Goal: Task Accomplishment & Management: Use online tool/utility

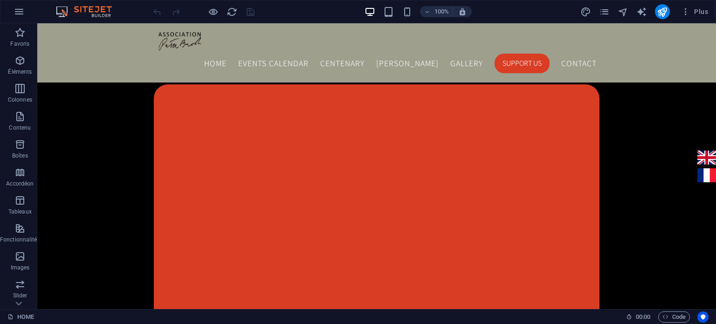
scroll to position [996, 0]
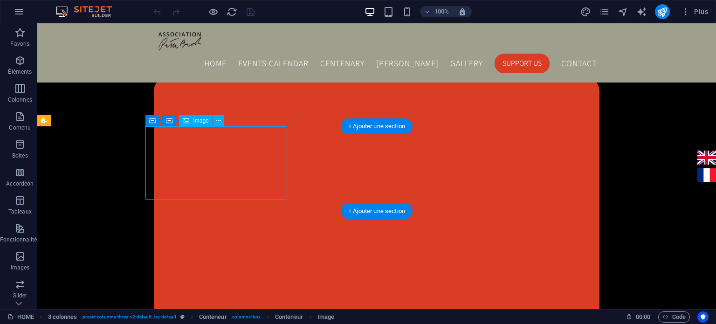
select select "px"
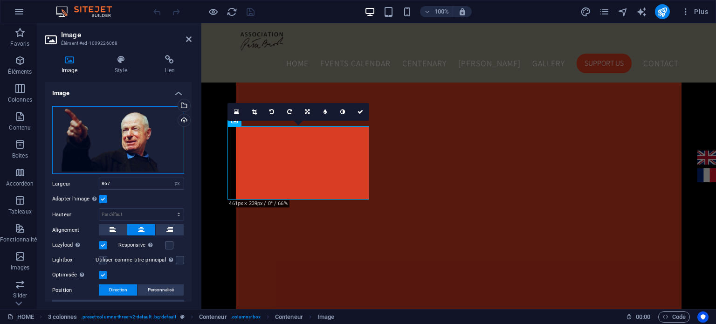
click at [125, 143] on div "Glissez les fichiers ici, cliquez pour choisir les fichiers ou sélectionnez les…" at bounding box center [118, 140] width 132 height 68
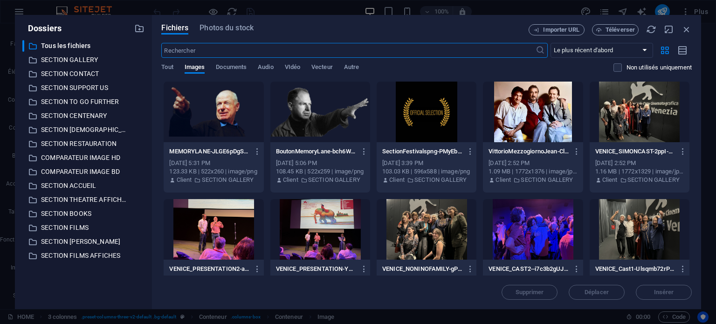
scroll to position [932, 0]
click at [613, 30] on span "Téléverser" at bounding box center [620, 30] width 29 height 6
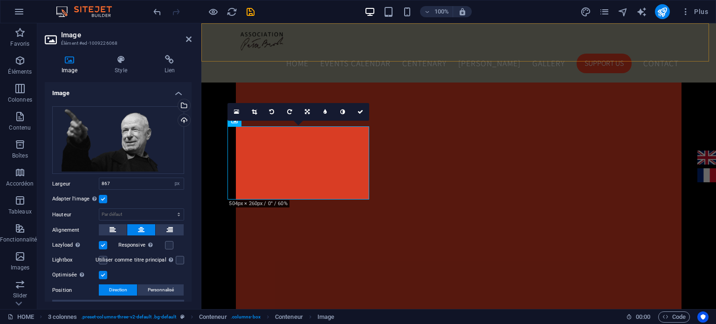
scroll to position [996, 0]
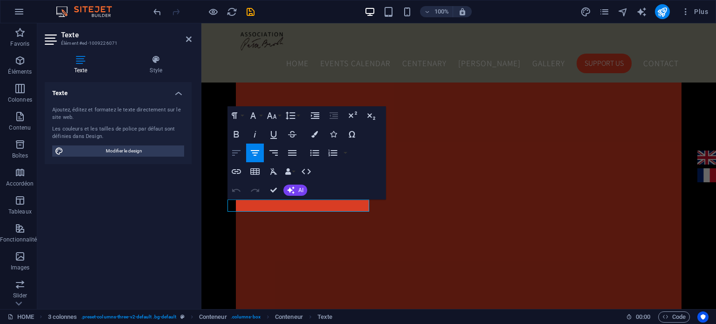
click at [238, 152] on icon "button" at bounding box center [236, 152] width 11 height 11
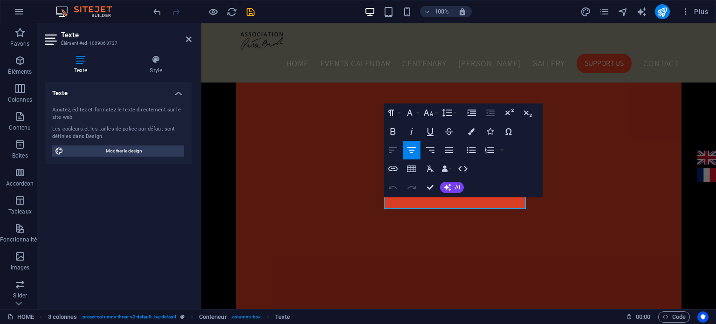
click at [392, 149] on icon "button" at bounding box center [392, 150] width 11 height 11
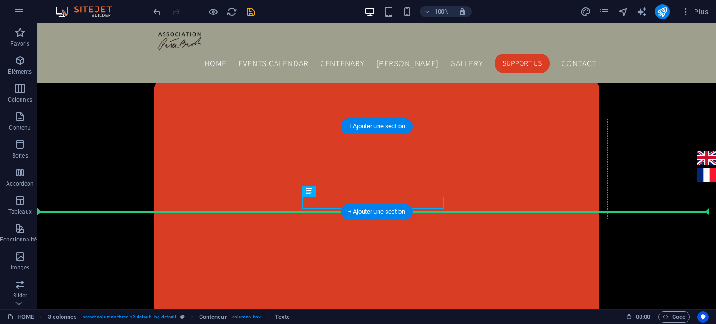
drag, startPoint x: 324, startPoint y: 202, endPoint x: 324, endPoint y: 210, distance: 7.9
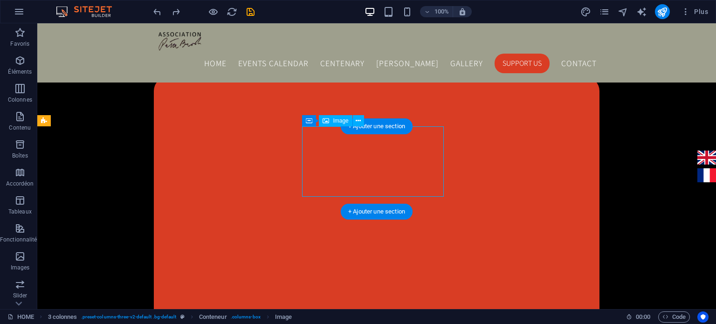
select select "px"
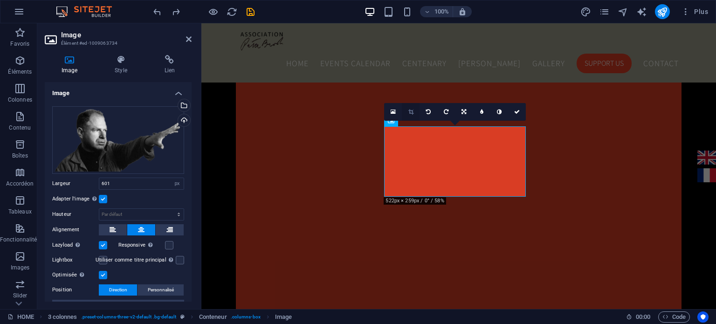
click at [408, 112] on icon at bounding box center [410, 112] width 5 height 6
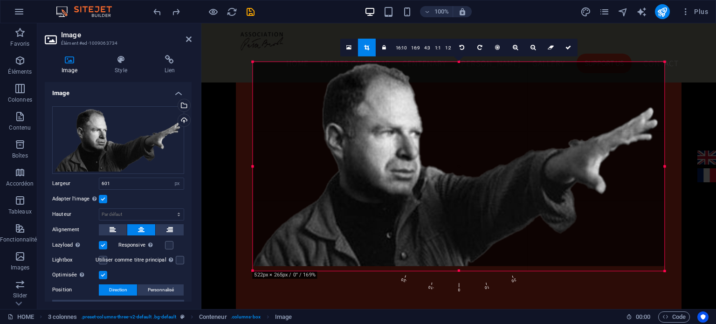
drag, startPoint x: 457, startPoint y: 268, endPoint x: 458, endPoint y: 273, distance: 4.8
click at [458, 270] on div "180 170 160 150 140 130 120 110 100 90 80 70 60 50 40 30 20 10 0 -10 -20 -30 -4…" at bounding box center [459, 166] width 412 height 209
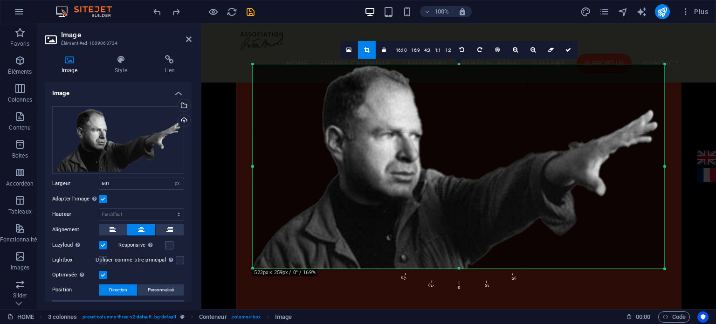
click at [541, 272] on div "180 170 160 150 140 130 120 110 100 90 80 70 60 50 40 30 20 10 0 -10 -20 -30 -4…" at bounding box center [459, 280] width 412 height 23
click at [417, 54] on link "16:9" at bounding box center [415, 50] width 13 height 18
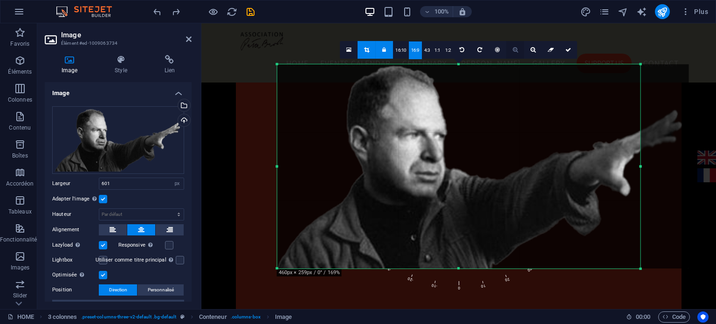
click at [513, 53] on link at bounding box center [515, 50] width 18 height 18
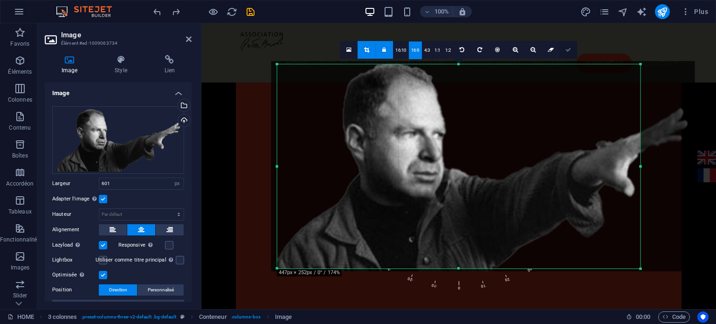
click at [569, 49] on icon at bounding box center [569, 50] width 6 height 6
type input "778"
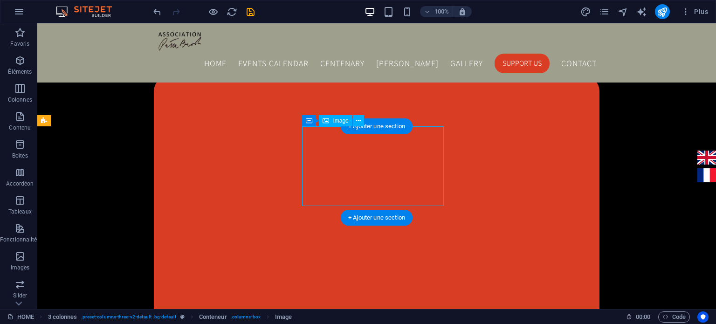
select select "px"
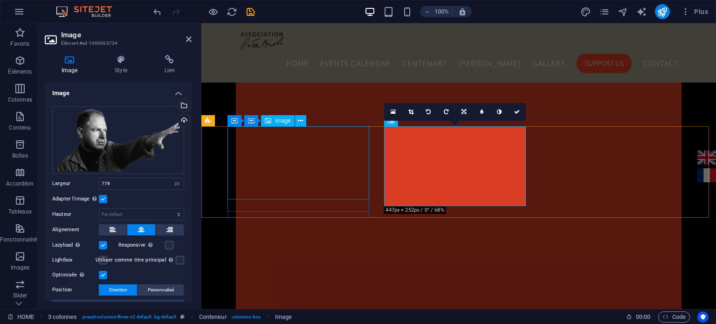
select select "px"
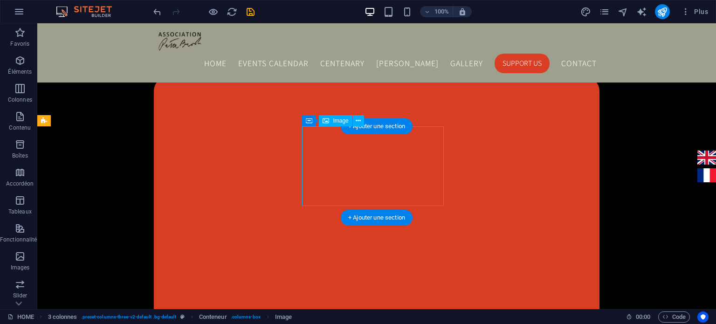
select select "px"
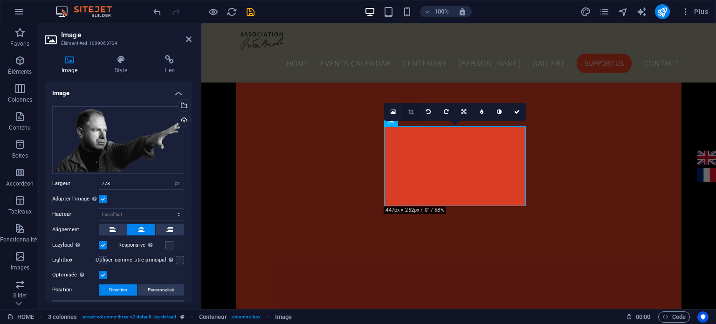
click at [414, 113] on link at bounding box center [411, 112] width 18 height 18
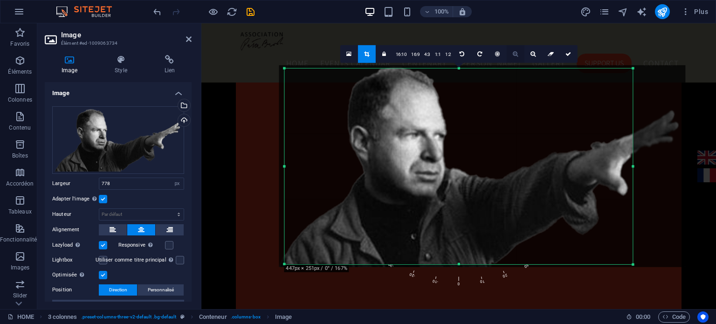
click at [511, 56] on link at bounding box center [516, 54] width 18 height 18
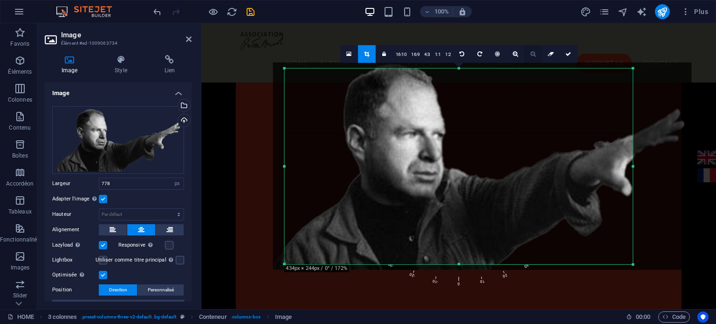
click at [531, 52] on icon at bounding box center [533, 54] width 5 height 6
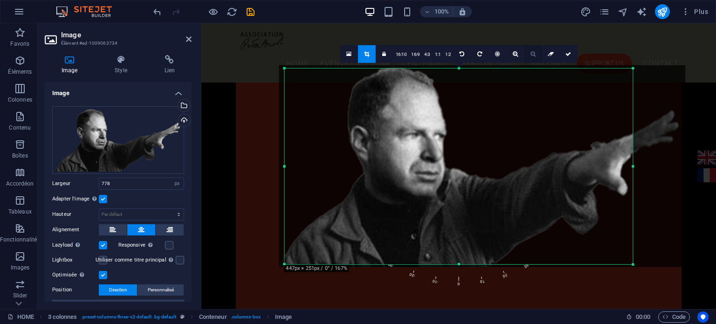
click at [531, 52] on icon at bounding box center [533, 54] width 5 height 6
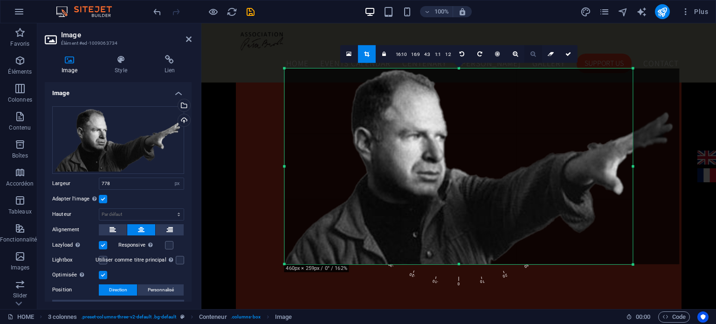
click at [531, 52] on icon at bounding box center [533, 54] width 5 height 6
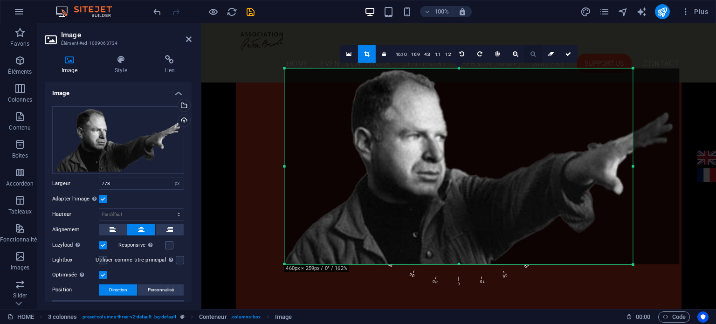
click at [531, 52] on icon at bounding box center [533, 54] width 5 height 6
click at [416, 53] on link "16:9" at bounding box center [415, 54] width 13 height 18
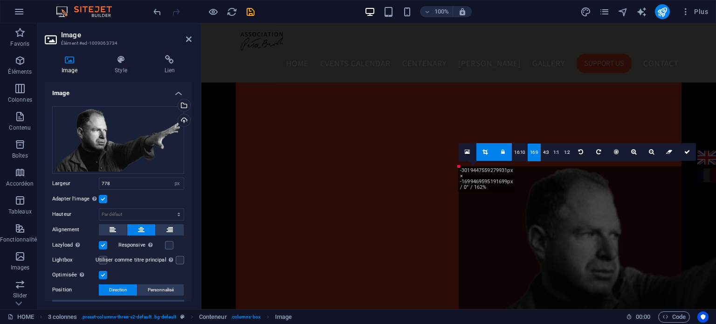
click at [505, 157] on link at bounding box center [503, 152] width 18 height 18
click at [634, 153] on icon at bounding box center [633, 152] width 5 height 6
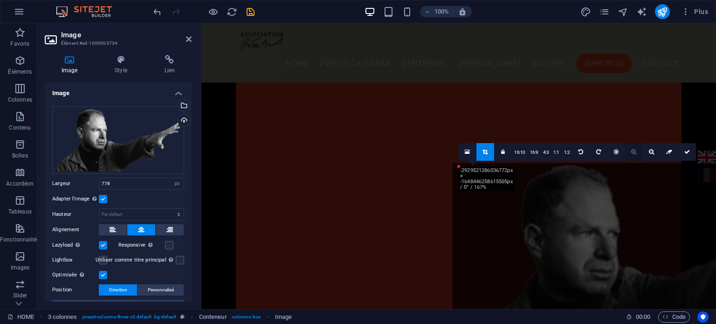
click at [634, 153] on icon at bounding box center [633, 152] width 5 height 6
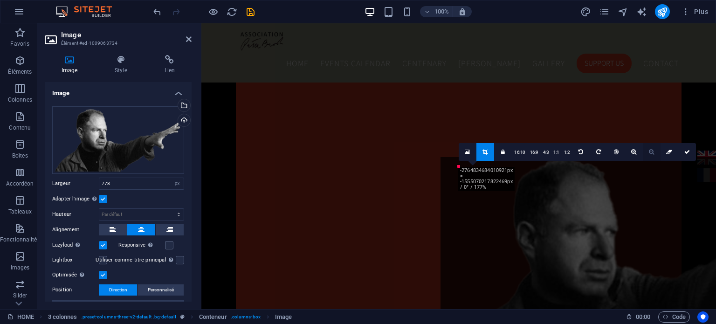
click at [649, 153] on icon at bounding box center [651, 152] width 5 height 6
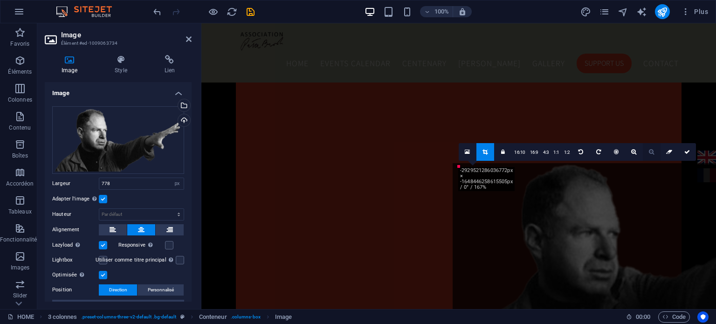
click at [649, 153] on icon at bounding box center [651, 152] width 5 height 6
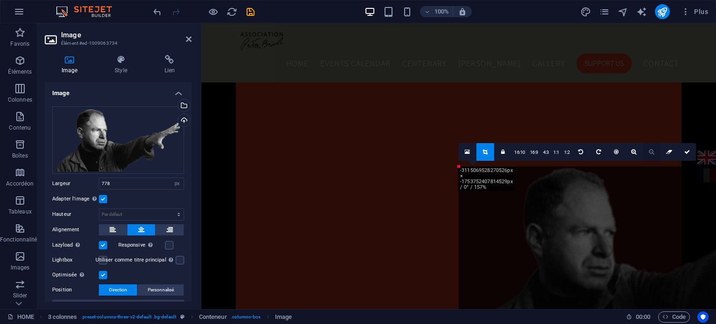
click at [649, 153] on icon at bounding box center [651, 152] width 5 height 6
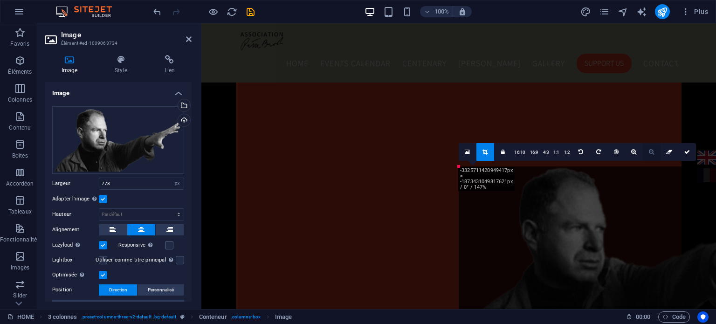
click at [649, 153] on icon at bounding box center [651, 152] width 5 height 6
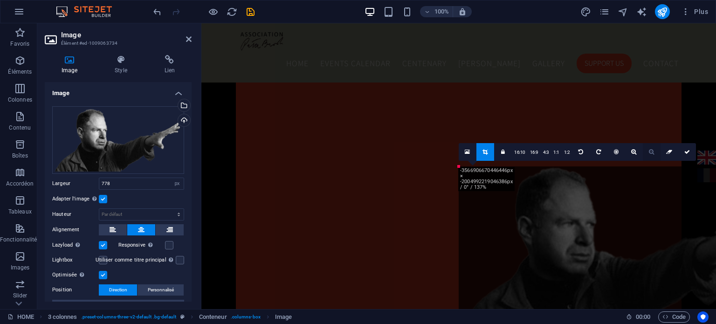
click at [649, 153] on icon at bounding box center [651, 152] width 5 height 6
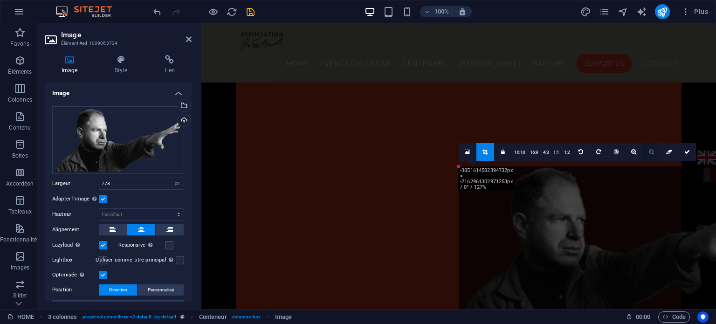
click at [649, 153] on icon at bounding box center [651, 152] width 5 height 6
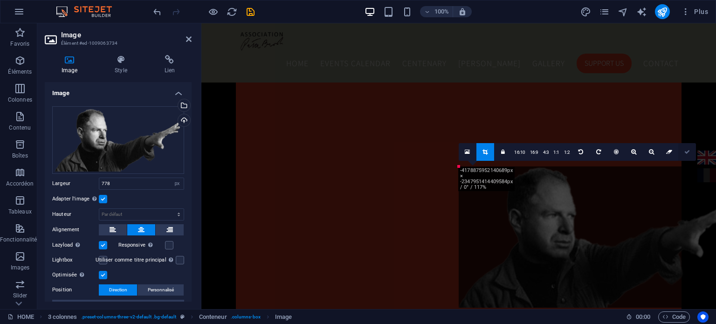
click at [686, 154] on link at bounding box center [687, 152] width 18 height 18
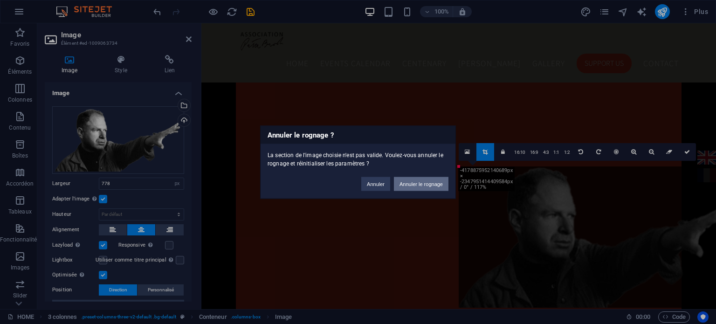
click at [407, 186] on button "Annuler le rognage" at bounding box center [421, 184] width 55 height 14
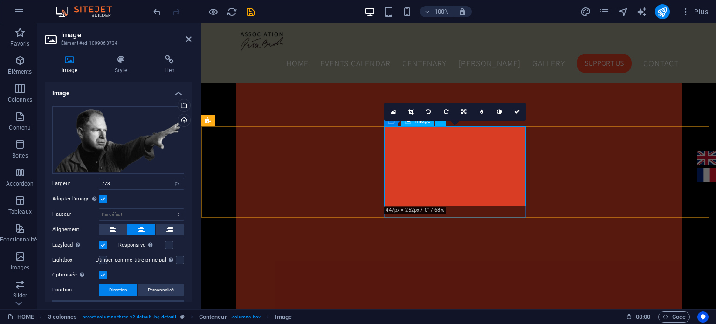
click at [410, 111] on icon at bounding box center [410, 112] width 5 height 6
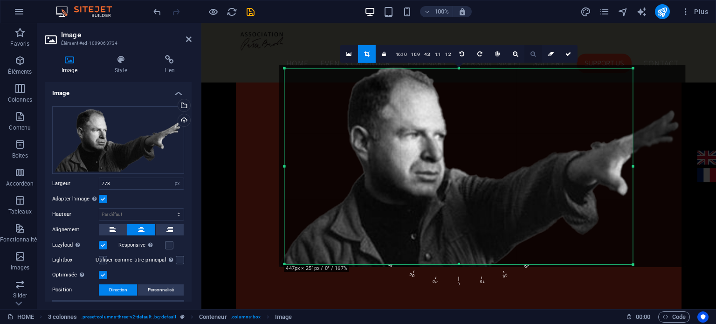
click at [533, 55] on icon at bounding box center [533, 54] width 5 height 6
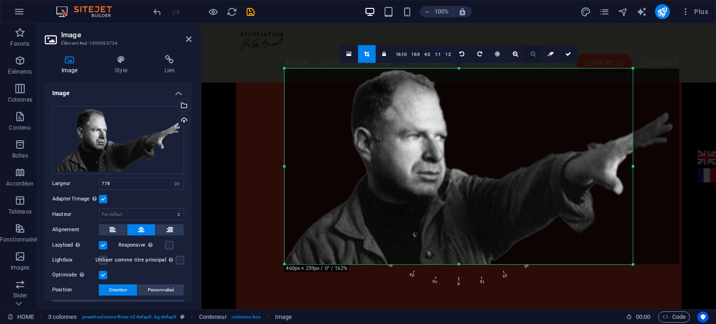
click at [533, 55] on icon at bounding box center [533, 54] width 5 height 6
click at [439, 57] on link "1:1" at bounding box center [438, 54] width 11 height 18
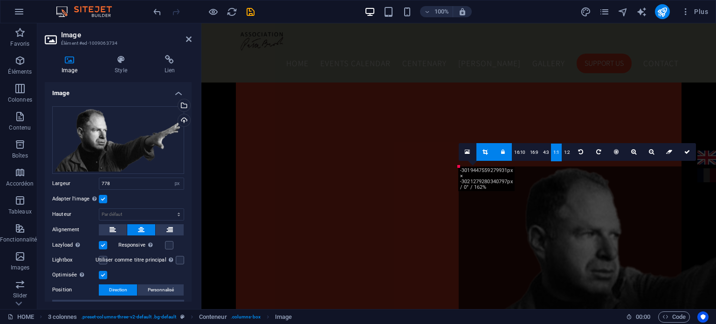
click at [487, 155] on link at bounding box center [485, 152] width 18 height 18
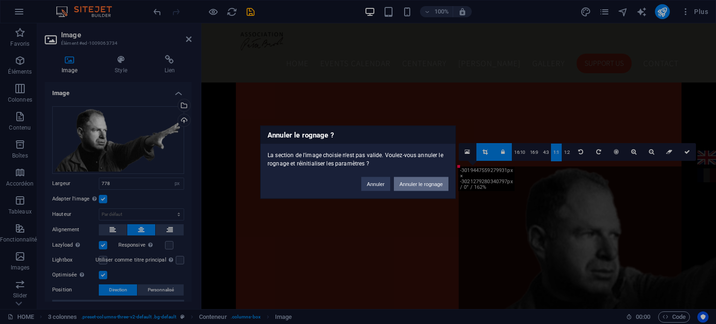
click at [430, 179] on button "Annuler le rognage" at bounding box center [421, 184] width 55 height 14
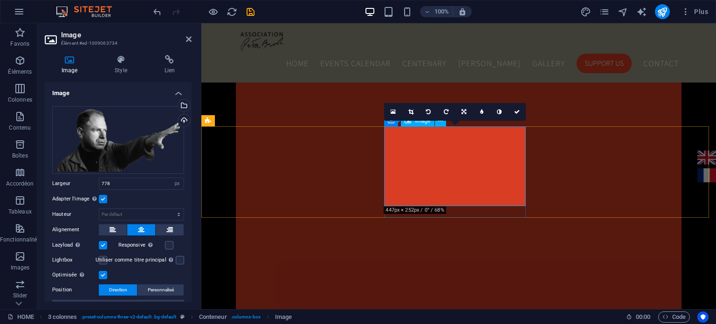
click at [412, 111] on icon at bounding box center [410, 112] width 5 height 6
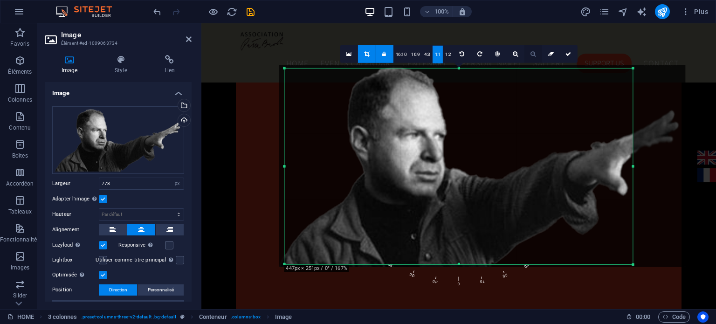
click at [532, 55] on icon at bounding box center [533, 54] width 5 height 6
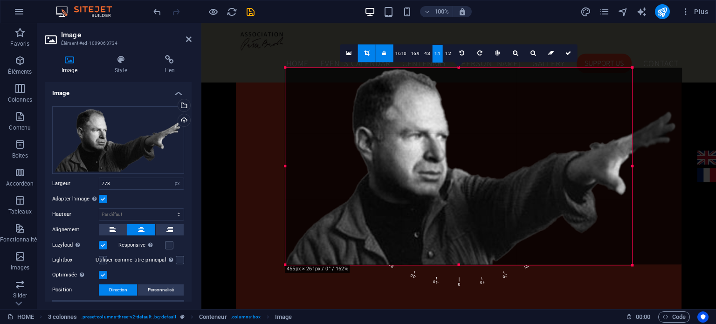
click at [459, 265] on div "180 170 160 150 140 130 120 110 100 90 80 70 60 50 40 30 20 10 0 -10 -20 -30 -4…" at bounding box center [458, 166] width 347 height 197
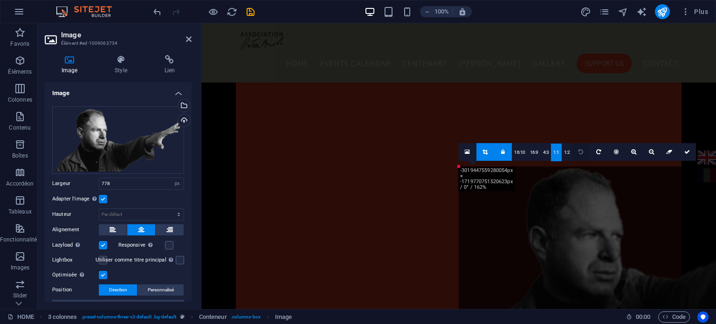
click at [579, 155] on link at bounding box center [581, 152] width 18 height 18
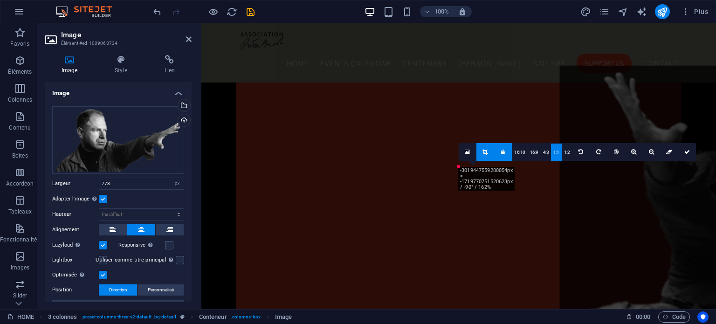
click at [685, 147] on link at bounding box center [687, 152] width 18 height 18
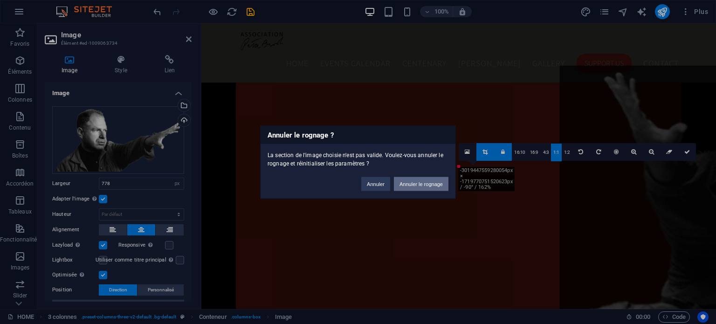
click at [414, 179] on button "Annuler le rognage" at bounding box center [421, 184] width 55 height 14
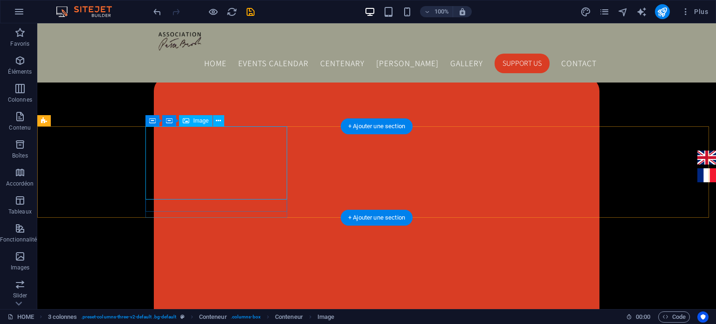
select select "px"
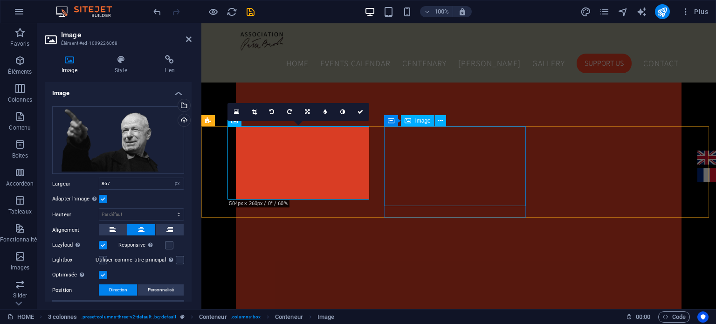
select select "px"
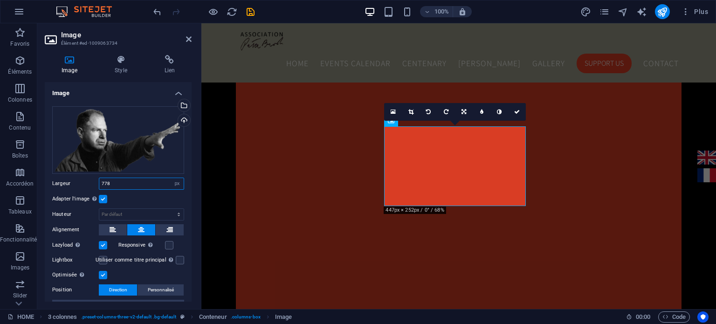
drag, startPoint x: 126, startPoint y: 181, endPoint x: 72, endPoint y: 181, distance: 54.6
click at [72, 181] on div "Largeur 778 Par défaut auto px rem % em vh vw" at bounding box center [118, 184] width 132 height 12
type input "867"
click at [124, 212] on select "Par défaut auto px" at bounding box center [141, 214] width 84 height 11
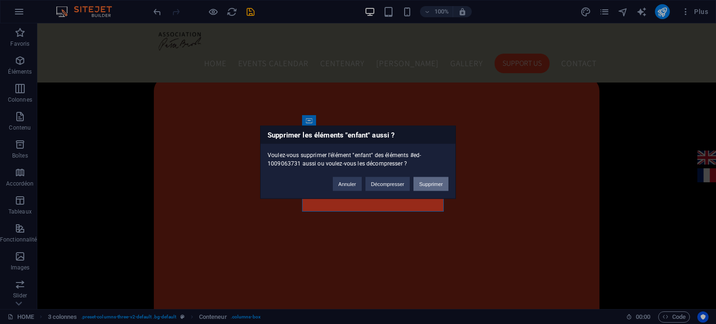
click at [420, 186] on button "Supprimer" at bounding box center [431, 184] width 35 height 14
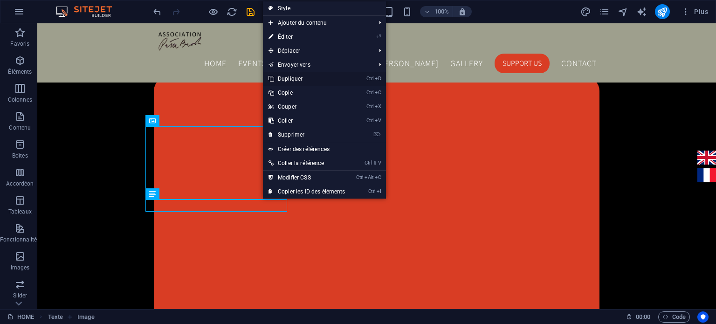
click at [283, 79] on link "Ctrl D Dupliquer" at bounding box center [307, 79] width 88 height 14
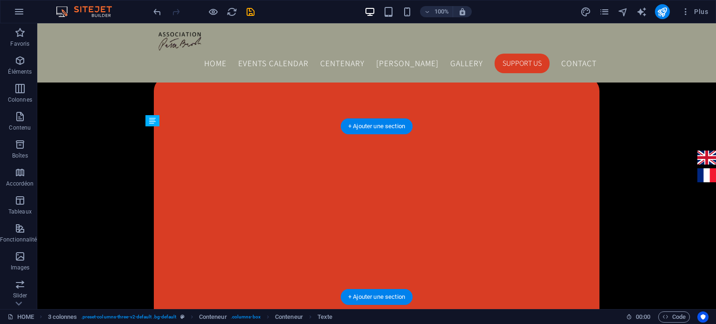
drag, startPoint x: 203, startPoint y: 303, endPoint x: 166, endPoint y: 211, distance: 99.1
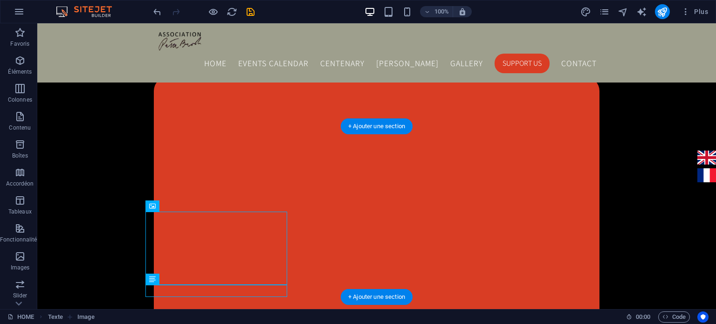
drag, startPoint x: 198, startPoint y: 227, endPoint x: 308, endPoint y: 148, distance: 135.6
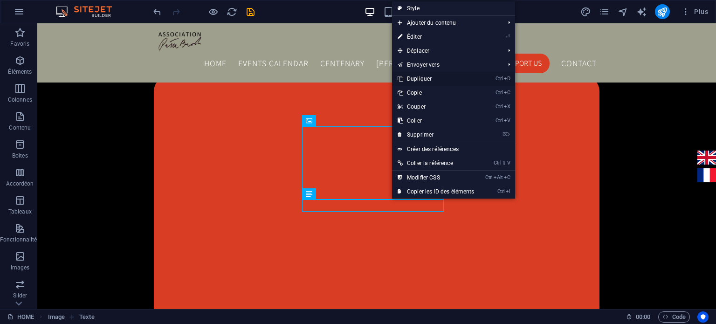
click at [428, 76] on link "Ctrl D Dupliquer" at bounding box center [436, 79] width 88 height 14
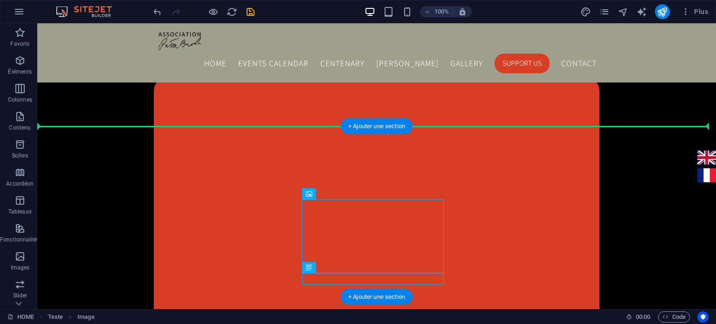
drag, startPoint x: 358, startPoint y: 221, endPoint x: 511, endPoint y: 136, distance: 175.5
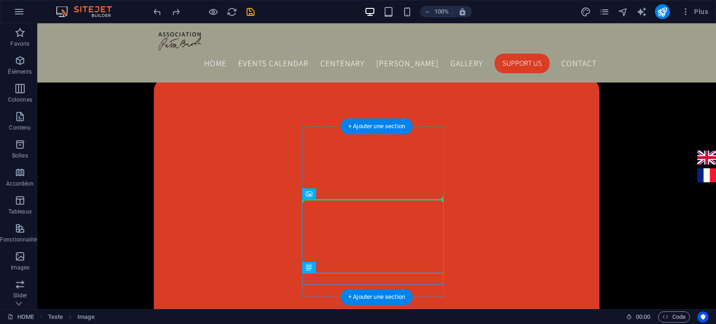
drag, startPoint x: 351, startPoint y: 221, endPoint x: 304, endPoint y: 175, distance: 65.0
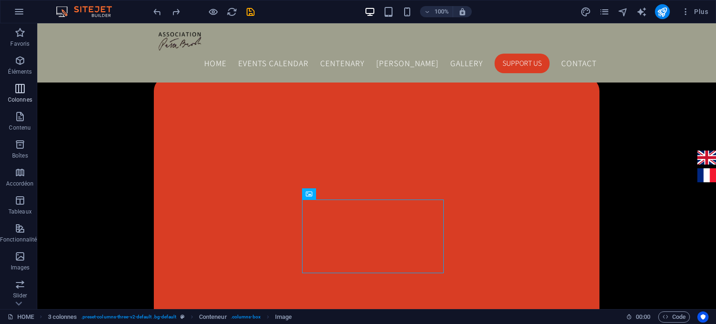
click at [22, 95] on span "Colonnes" at bounding box center [20, 94] width 40 height 22
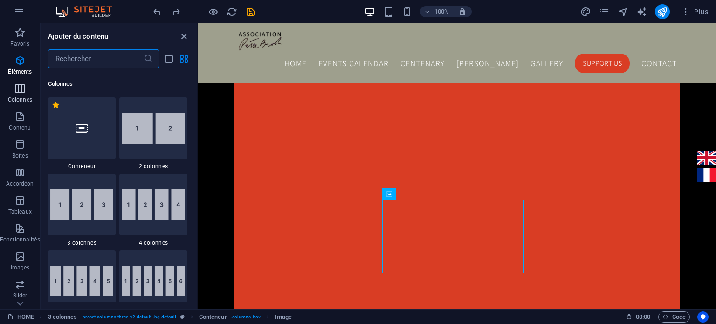
scroll to position [462, 0]
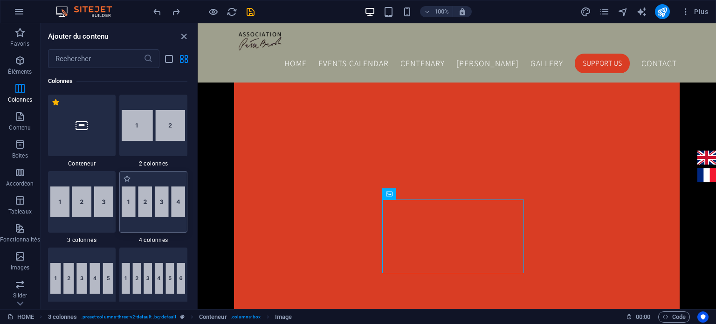
click at [139, 211] on img at bounding box center [153, 201] width 63 height 31
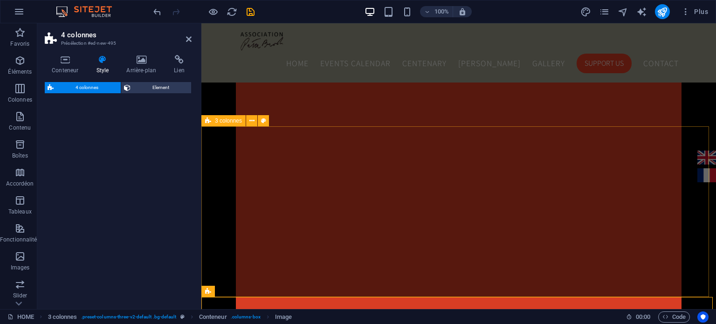
select select "rem"
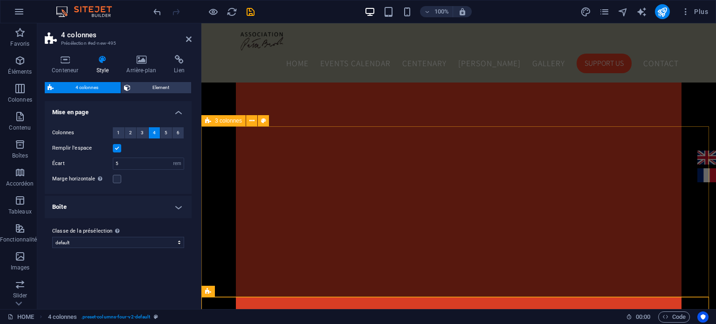
click at [214, 118] on div "4 colonnes Présélection #ed-new-495 Conteneur Style Arrière-plan Lien Taille Ha…" at bounding box center [376, 166] width 679 height 286
click at [188, 38] on icon at bounding box center [189, 38] width 6 height 7
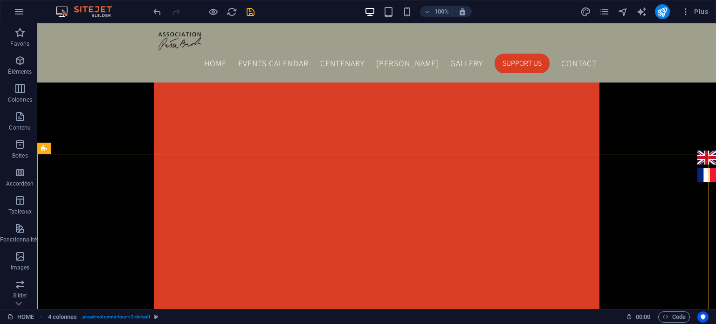
scroll to position [1108, 0]
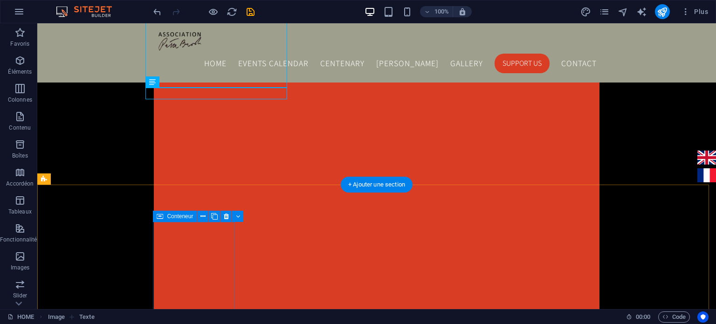
drag, startPoint x: 203, startPoint y: 106, endPoint x: 179, endPoint y: 253, distance: 148.8
drag, startPoint x: 188, startPoint y: 106, endPoint x: 225, endPoint y: 231, distance: 130.6
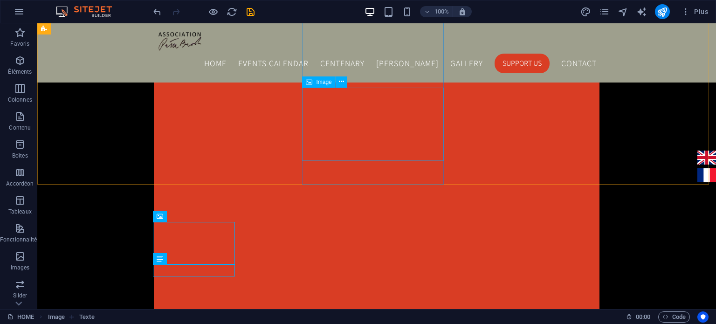
click at [313, 78] on div "Image" at bounding box center [318, 81] width 33 height 11
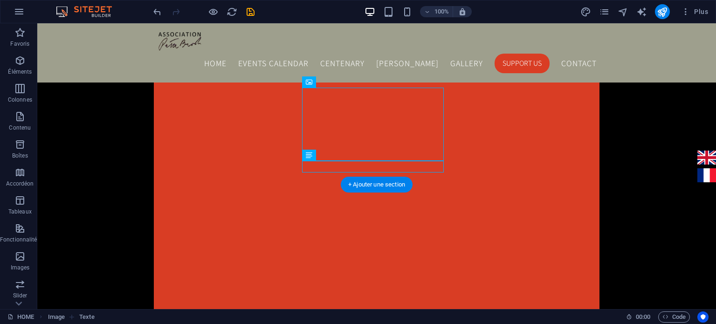
drag, startPoint x: 352, startPoint y: 105, endPoint x: 295, endPoint y: 228, distance: 135.2
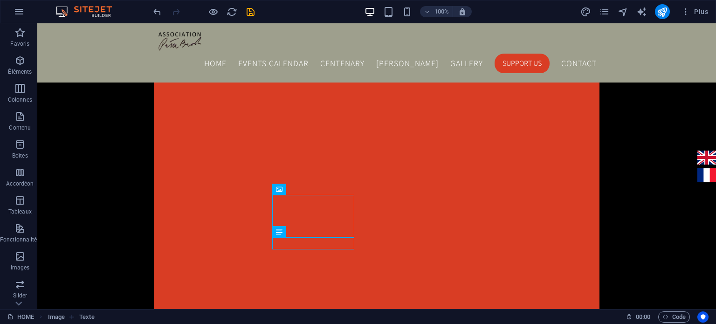
scroll to position [1020, 0]
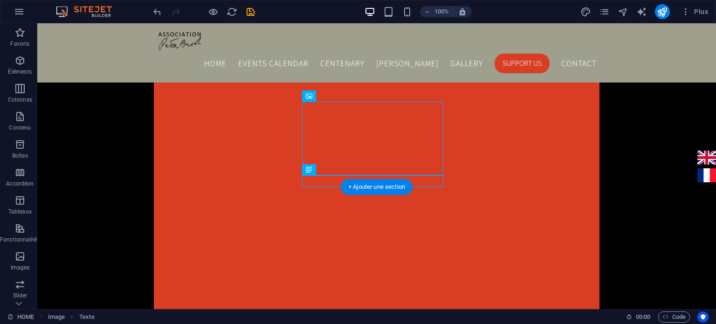
drag, startPoint x: 324, startPoint y: 181, endPoint x: 413, endPoint y: 229, distance: 100.4
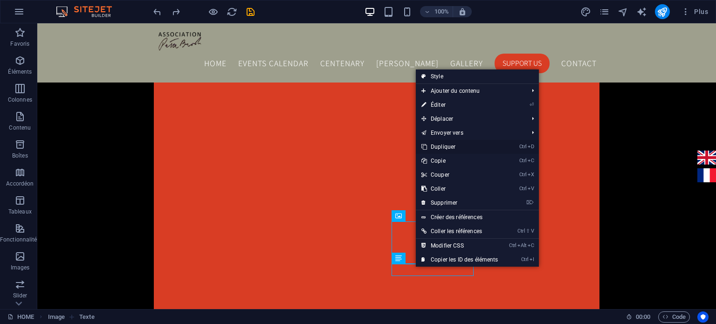
click at [449, 144] on link "Ctrl D Dupliquer" at bounding box center [460, 147] width 88 height 14
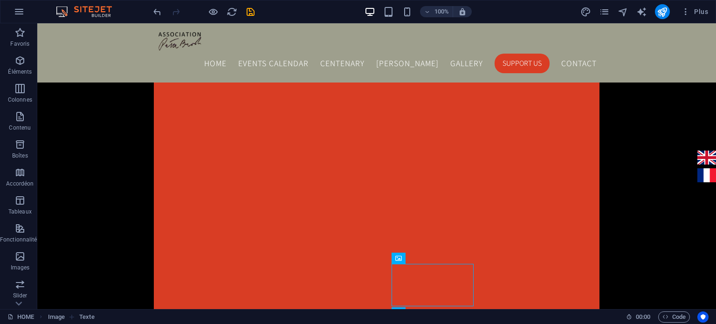
scroll to position [1115, 0]
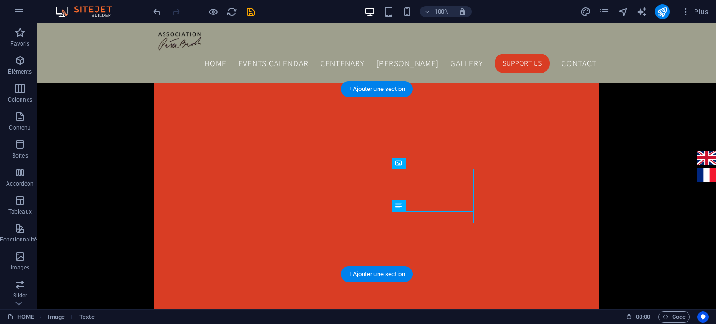
drag, startPoint x: 445, startPoint y: 232, endPoint x: 528, endPoint y: 146, distance: 119.4
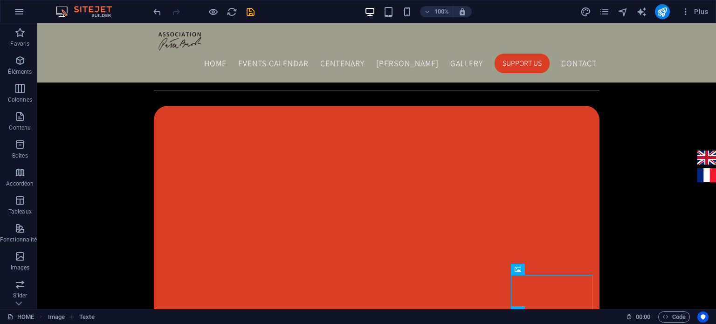
scroll to position [962, 0]
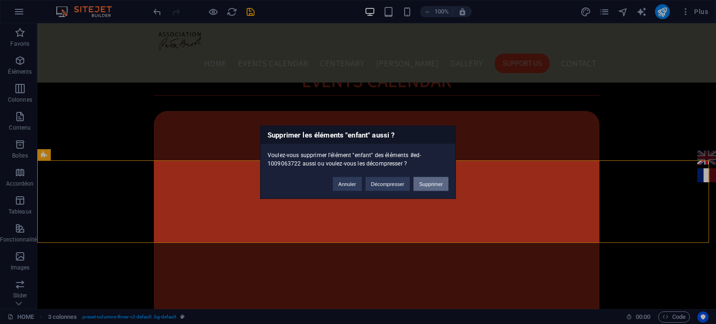
click at [438, 186] on button "Supprimer" at bounding box center [431, 184] width 35 height 14
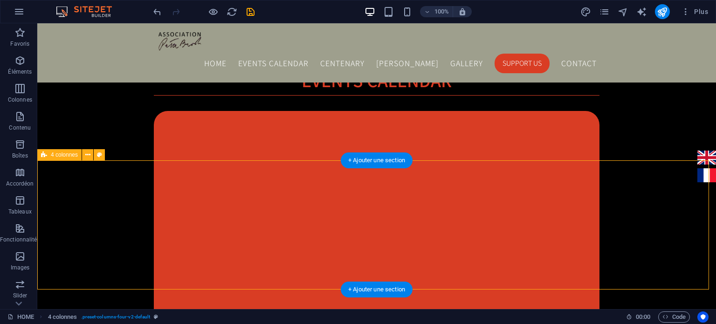
select select "rem"
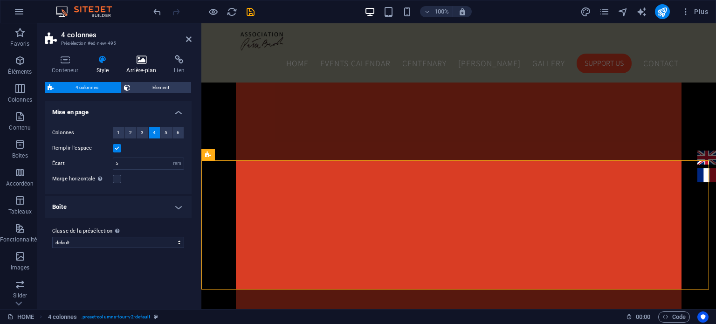
click at [131, 60] on icon at bounding box center [141, 59] width 44 height 9
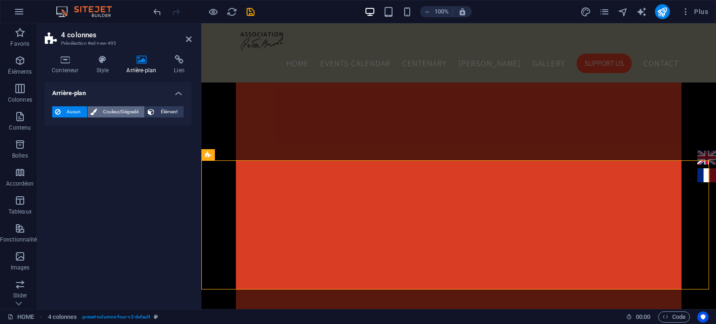
click at [116, 110] on span "Couleur/Dégradé" at bounding box center [121, 111] width 42 height 11
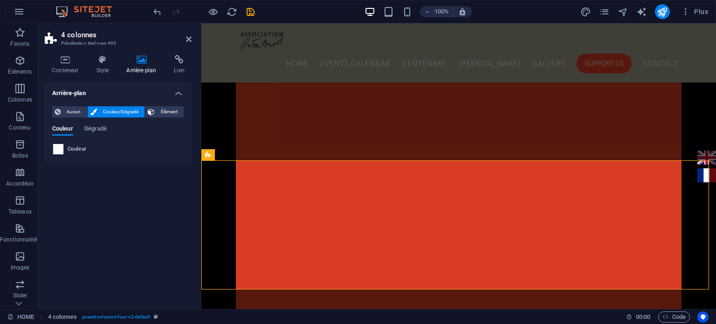
click at [60, 147] on span at bounding box center [58, 149] width 10 height 10
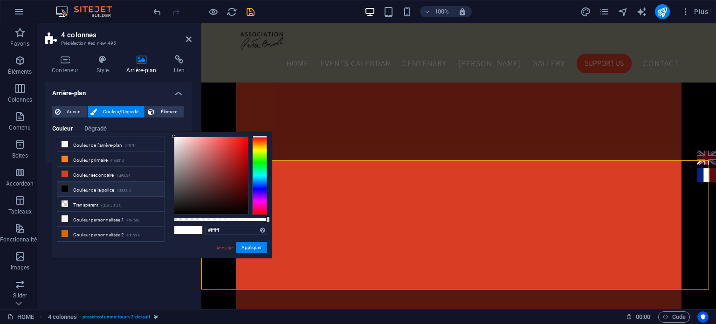
click at [61, 186] on span at bounding box center [64, 188] width 7 height 7
type input "#000000"
click at [242, 245] on button "Appliquer" at bounding box center [251, 247] width 31 height 11
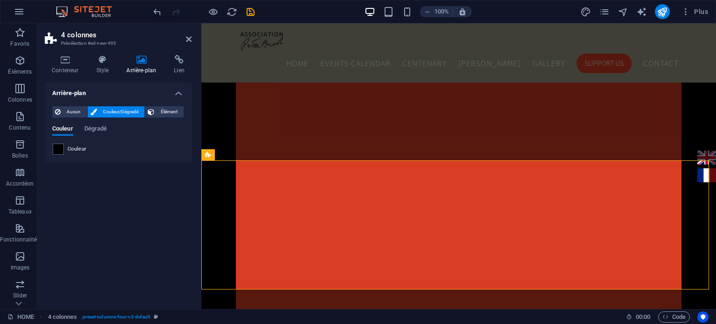
click at [148, 213] on div "Arrière-plan Aucun Couleur/Dégradé Élément Étendre l'arrière-plan pour occuper …" at bounding box center [118, 192] width 147 height 220
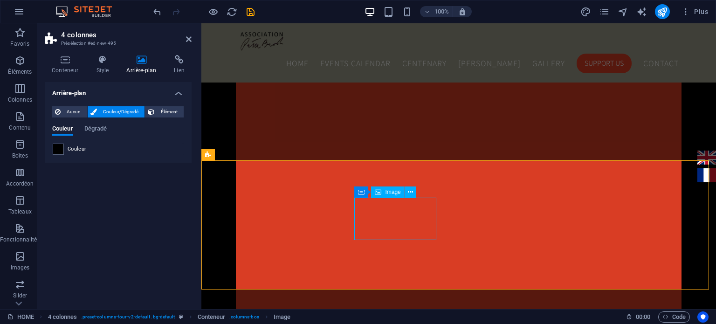
select select "px"
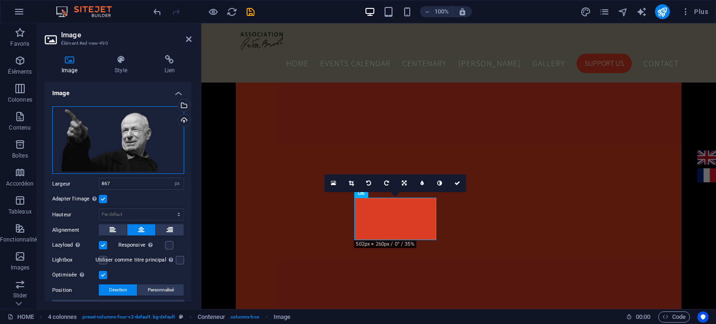
click at [104, 145] on div "Glissez les fichiers ici, cliquez pour choisir les fichiers ou sélectionnez les…" at bounding box center [118, 140] width 132 height 68
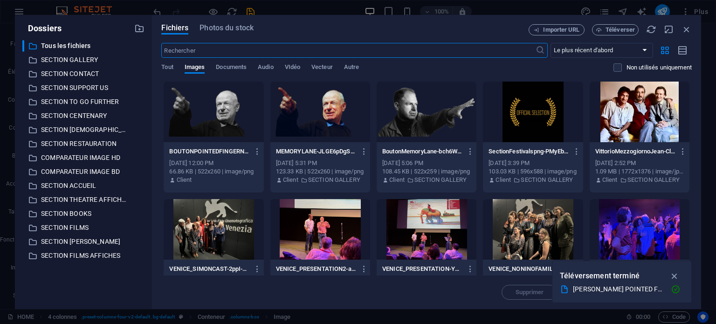
scroll to position [898, 0]
click at [418, 100] on div at bounding box center [427, 112] width 100 height 61
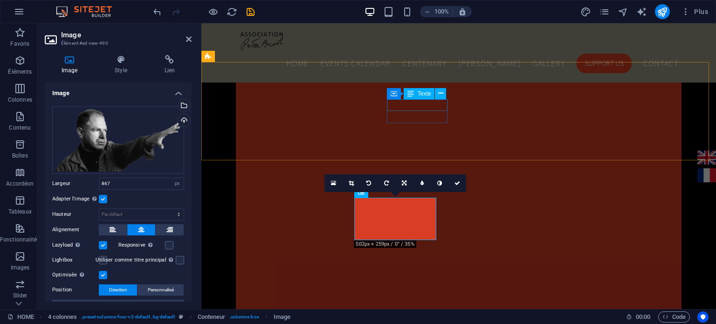
scroll to position [962, 0]
click at [186, 39] on icon at bounding box center [189, 38] width 6 height 7
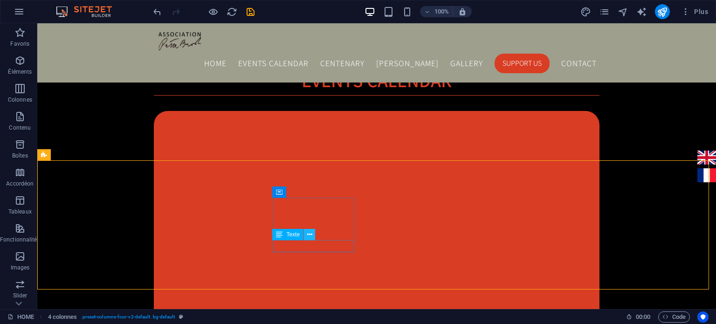
click at [305, 229] on button at bounding box center [309, 234] width 11 height 11
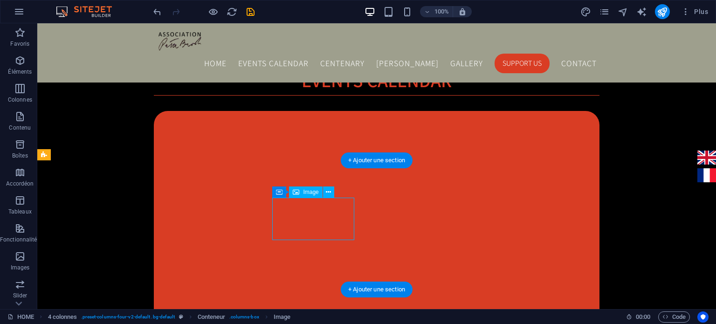
select select "px"
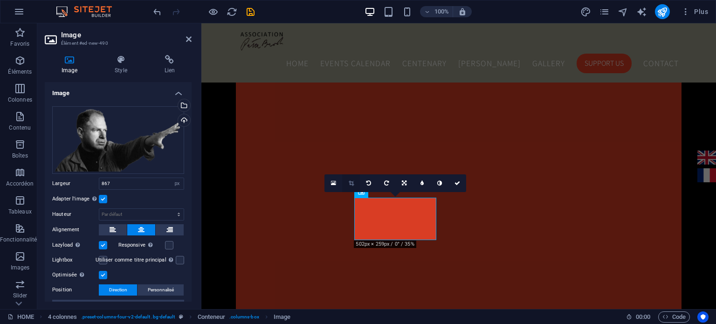
click at [350, 184] on icon at bounding box center [351, 183] width 5 height 6
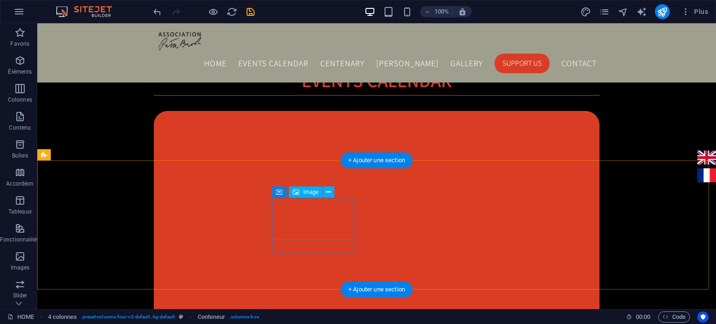
select select "px"
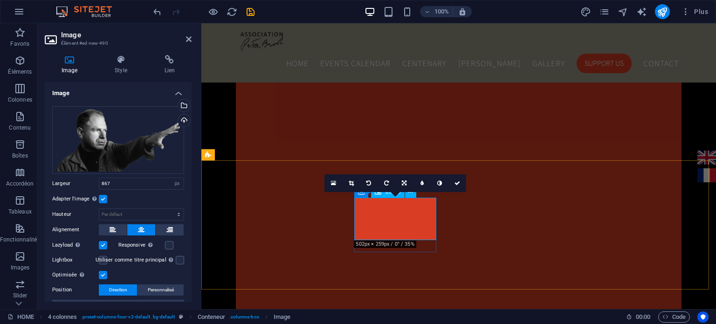
click at [352, 184] on icon at bounding box center [351, 183] width 5 height 6
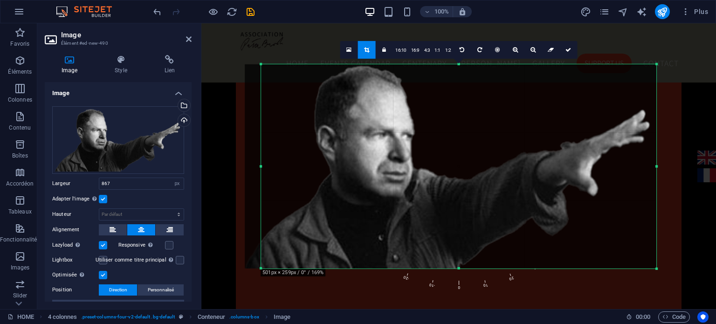
drag, startPoint x: 504, startPoint y: 113, endPoint x: 496, endPoint y: 115, distance: 7.7
click at [496, 115] on div at bounding box center [451, 166] width 412 height 204
click at [566, 49] on icon at bounding box center [569, 50] width 6 height 6
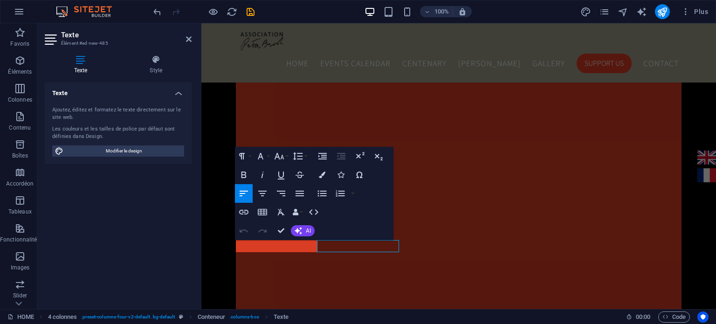
click at [189, 244] on div "Texte Ajoutez, éditez et formatez le texte directement sur le site web. Les cou…" at bounding box center [118, 192] width 147 height 220
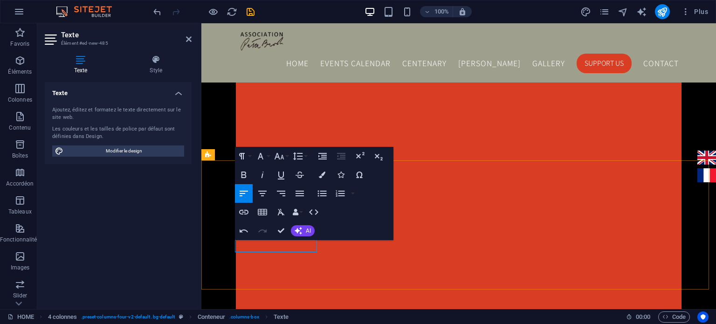
click at [322, 173] on icon "button" at bounding box center [322, 175] width 7 height 7
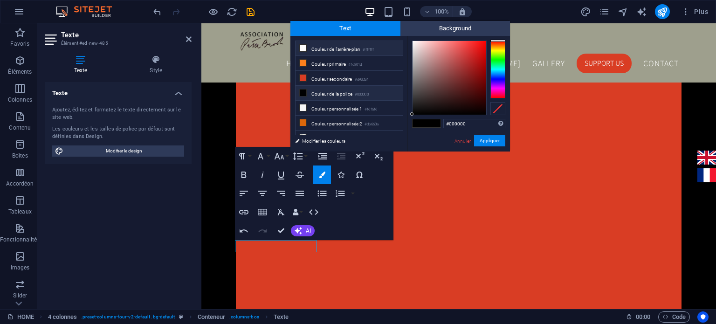
click at [302, 45] on icon at bounding box center [303, 48] width 7 height 7
click at [489, 140] on button "Appliquer" at bounding box center [489, 140] width 31 height 11
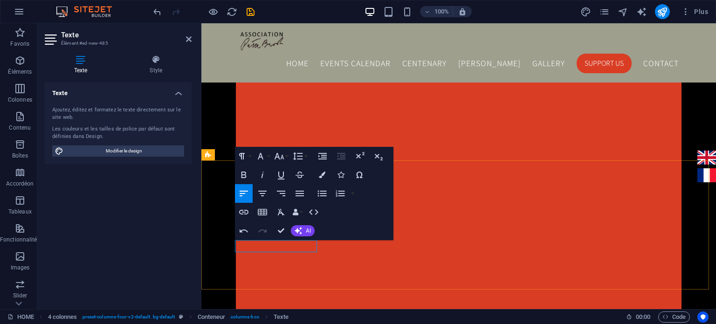
click at [323, 177] on icon "button" at bounding box center [322, 175] width 7 height 7
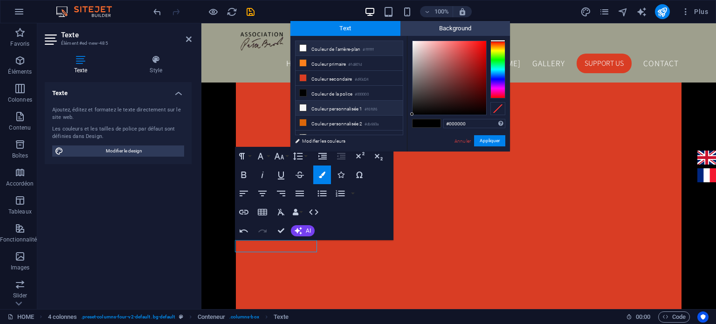
click at [302, 108] on icon at bounding box center [303, 107] width 7 height 7
type input "#f6f6f6"
click at [488, 139] on button "Appliquer" at bounding box center [489, 140] width 31 height 11
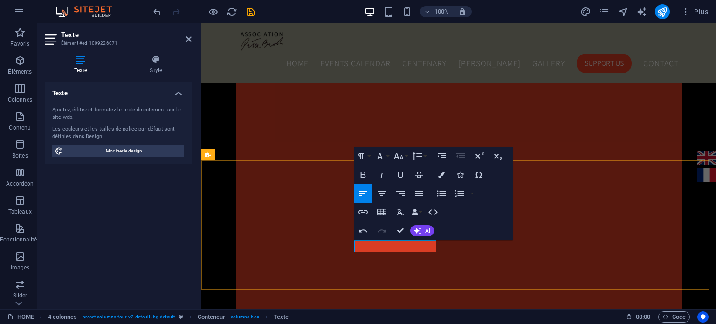
click at [438, 174] on icon "button" at bounding box center [441, 175] width 7 height 7
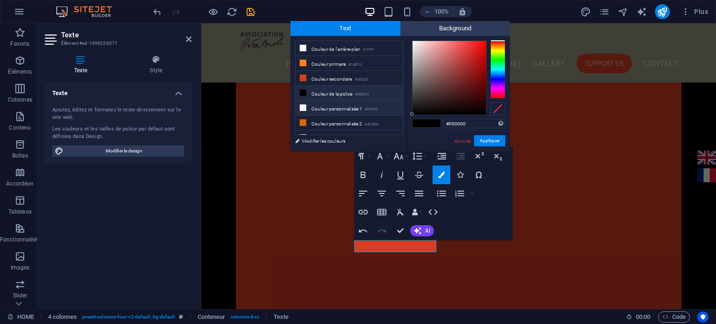
click at [302, 106] on icon at bounding box center [303, 107] width 7 height 7
type input "#f6f6f6"
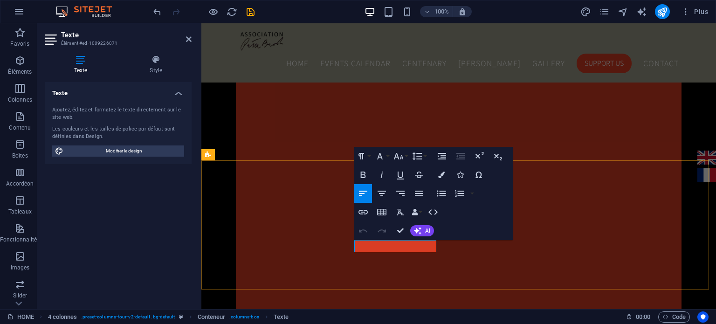
click at [382, 240] on div "Texte" at bounding box center [378, 235] width 49 height 12
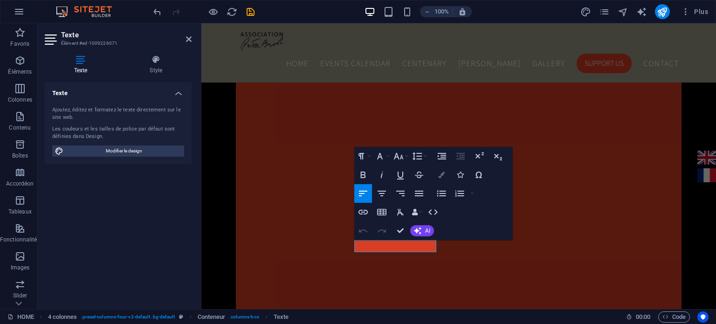
click at [440, 171] on button "Colors" at bounding box center [442, 175] width 18 height 19
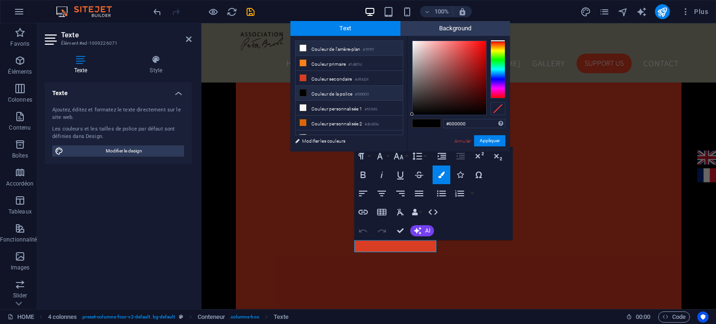
click at [300, 49] on icon at bounding box center [303, 48] width 7 height 7
type input "#ffffff"
click at [492, 143] on button "Appliquer" at bounding box center [489, 140] width 31 height 11
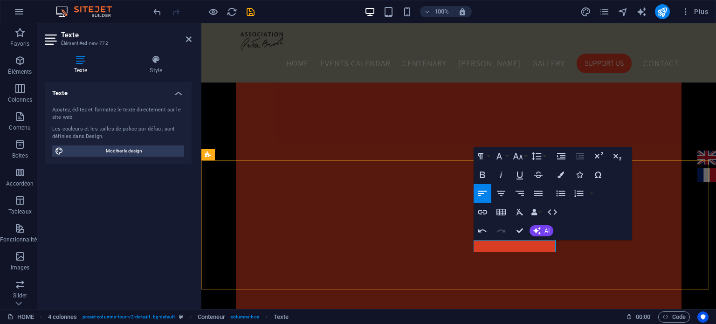
drag, startPoint x: 695, startPoint y: 263, endPoint x: 476, endPoint y: 241, distance: 219.8
click at [563, 175] on icon "button" at bounding box center [561, 175] width 7 height 7
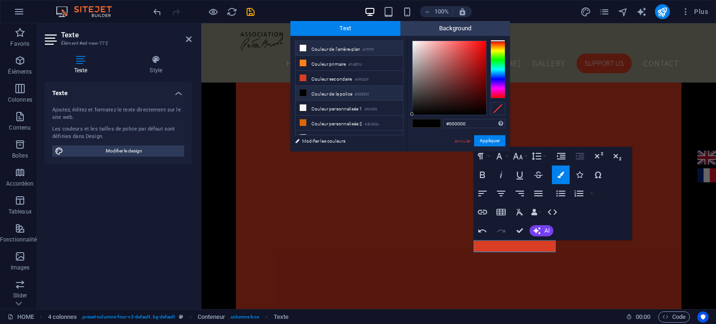
click at [301, 49] on icon at bounding box center [303, 48] width 7 height 7
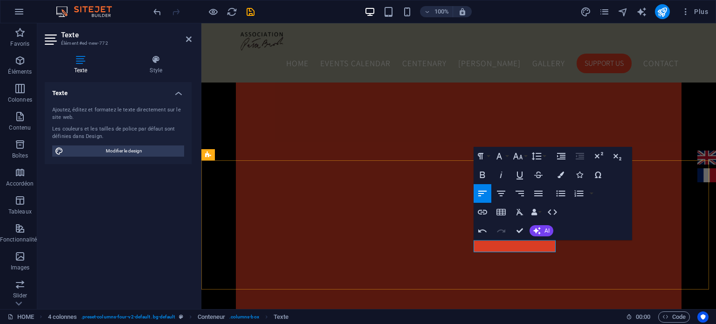
drag, startPoint x: 479, startPoint y: 246, endPoint x: 469, endPoint y: 246, distance: 9.8
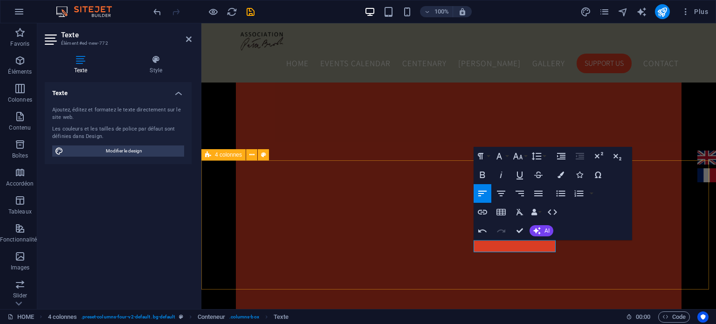
click at [561, 179] on button "Colors" at bounding box center [561, 175] width 18 height 19
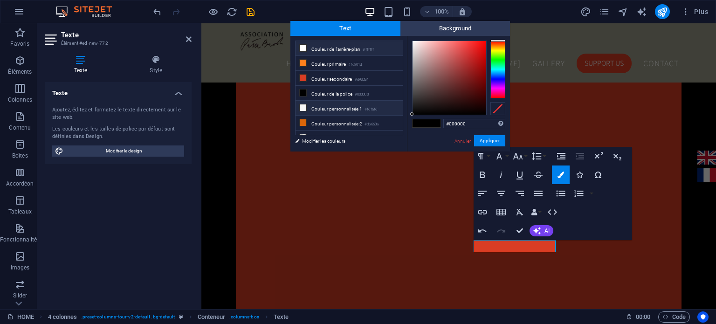
click at [304, 107] on icon at bounding box center [303, 107] width 7 height 7
type input "#f6f6f6"
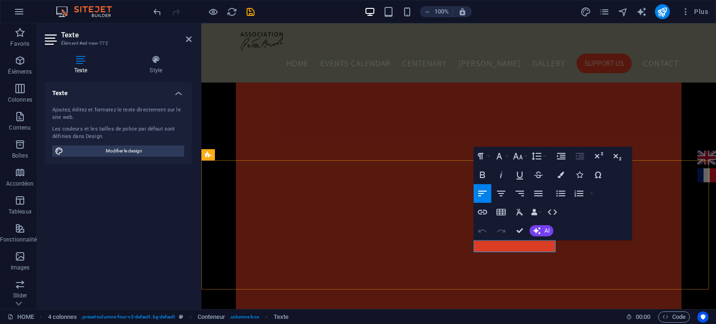
click at [562, 174] on icon "button" at bounding box center [561, 175] width 7 height 7
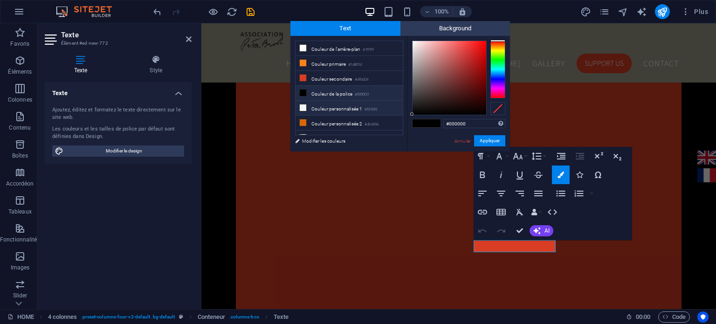
click at [302, 104] on icon at bounding box center [303, 107] width 7 height 7
type input "#f6f6f6"
click at [497, 141] on button "Appliquer" at bounding box center [489, 140] width 31 height 11
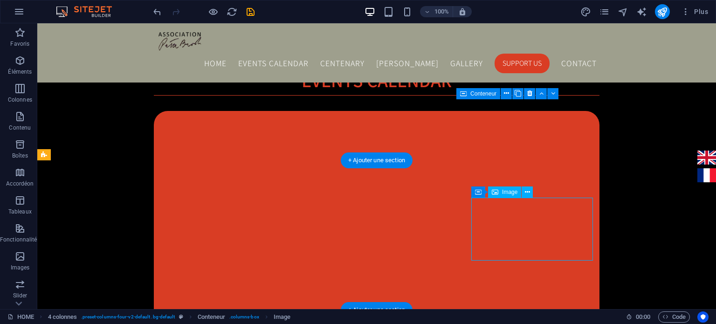
select select "px"
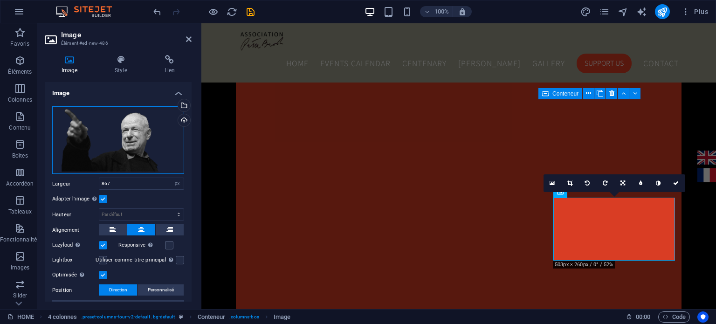
click at [128, 133] on div "Glissez les fichiers ici, cliquez pour choisir les fichiers ou sélectionnez les…" at bounding box center [118, 140] width 132 height 68
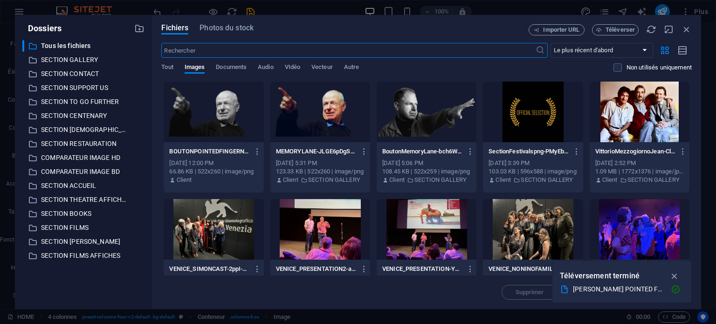
scroll to position [898, 0]
click at [366, 154] on icon "button" at bounding box center [364, 151] width 9 height 8
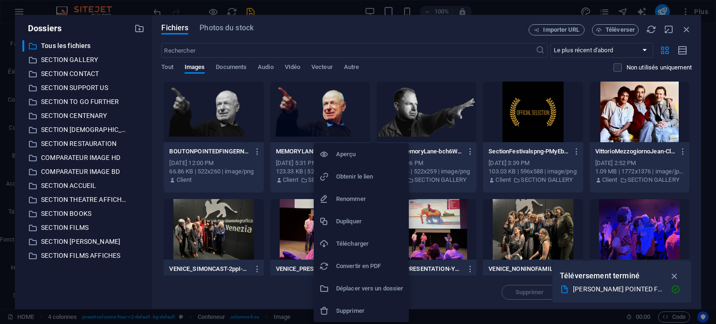
click at [349, 311] on h6 "Supprimer" at bounding box center [369, 310] width 67 height 11
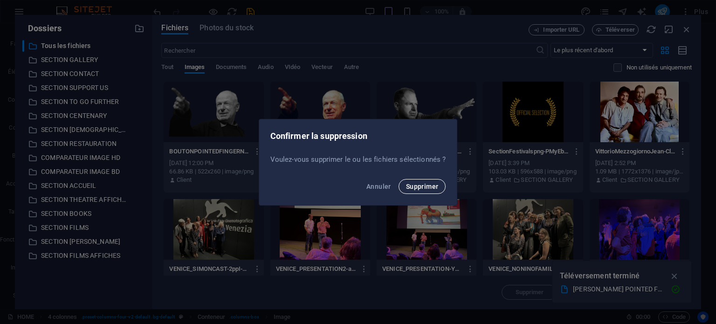
click at [433, 185] on span "Supprimer" at bounding box center [422, 186] width 33 height 7
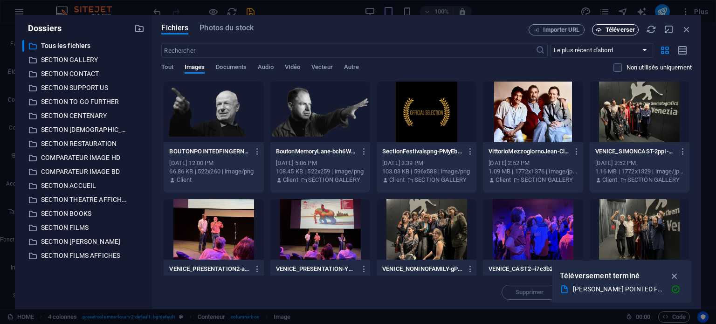
click at [623, 31] on span "Téléverser" at bounding box center [620, 30] width 29 height 6
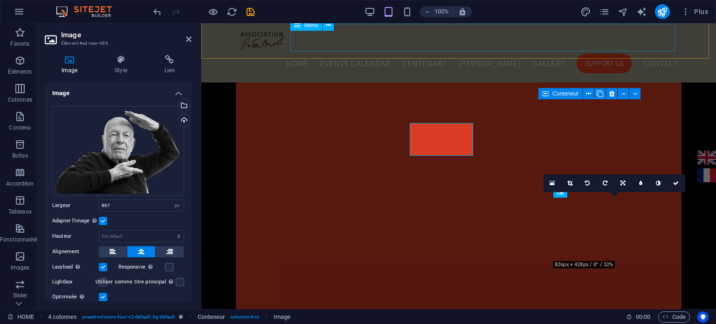
scroll to position [962, 0]
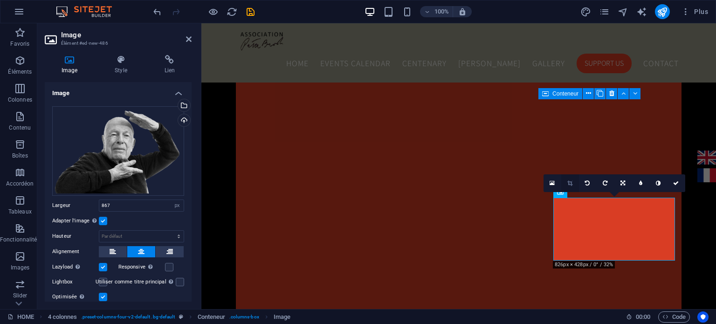
click at [574, 185] on link at bounding box center [570, 183] width 18 height 18
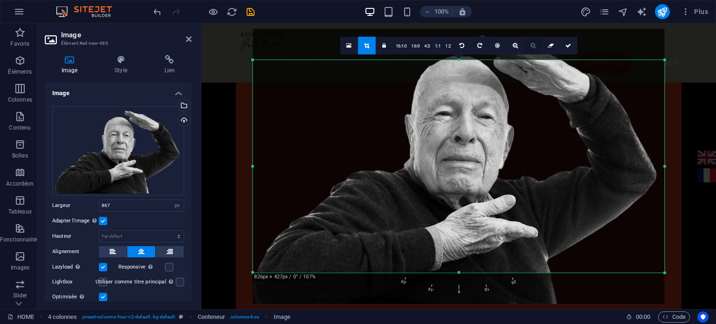
click at [533, 46] on icon at bounding box center [533, 45] width 5 height 6
click at [416, 44] on link "16:9" at bounding box center [415, 46] width 13 height 18
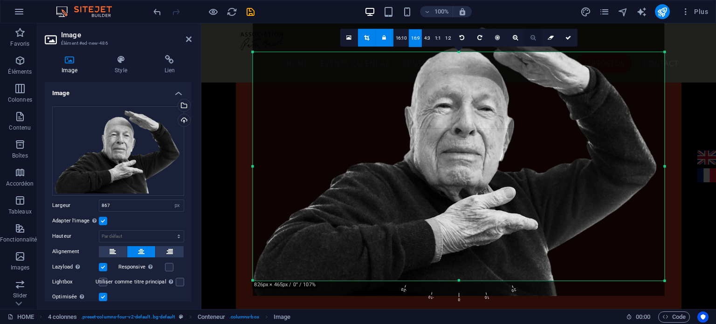
click at [535, 39] on link at bounding box center [534, 37] width 18 height 18
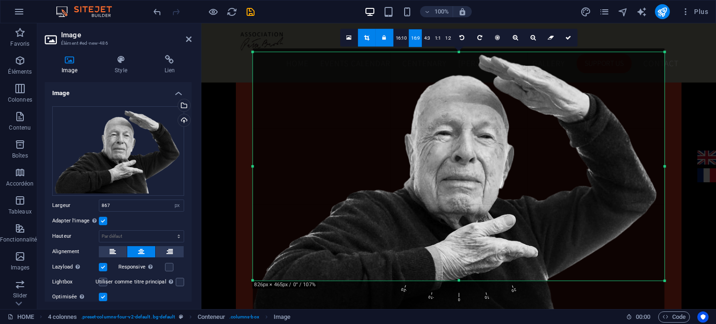
drag, startPoint x: 504, startPoint y: 99, endPoint x: 504, endPoint y: 126, distance: 27.5
click at [504, 126] on div at bounding box center [459, 185] width 412 height 275
click at [571, 39] on icon at bounding box center [569, 38] width 6 height 6
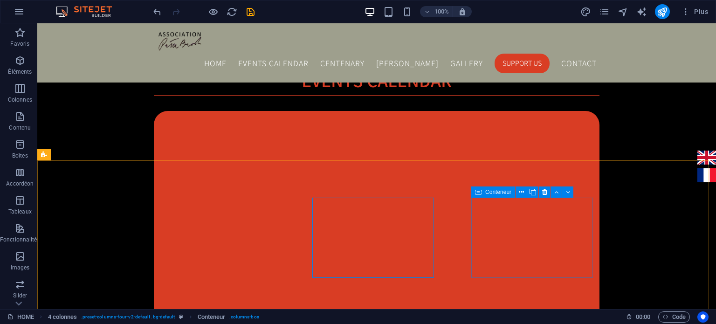
click at [487, 190] on span "Conteneur" at bounding box center [498, 192] width 26 height 6
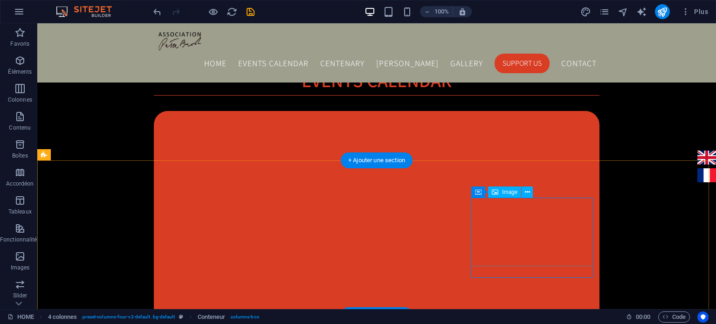
select select "px"
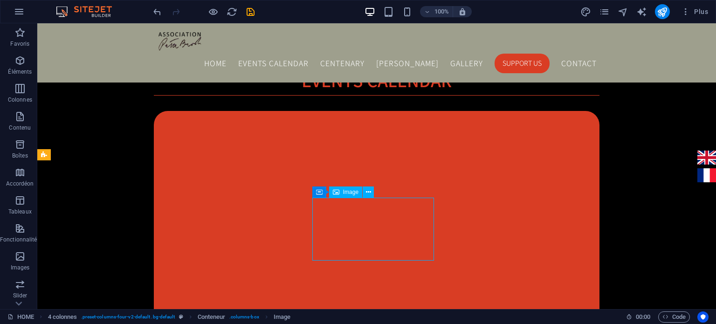
select select "px"
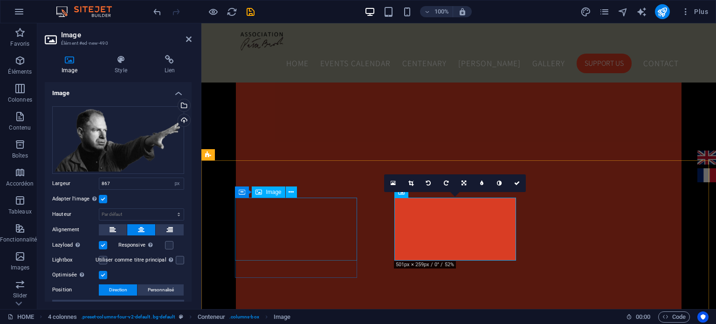
select select "px"
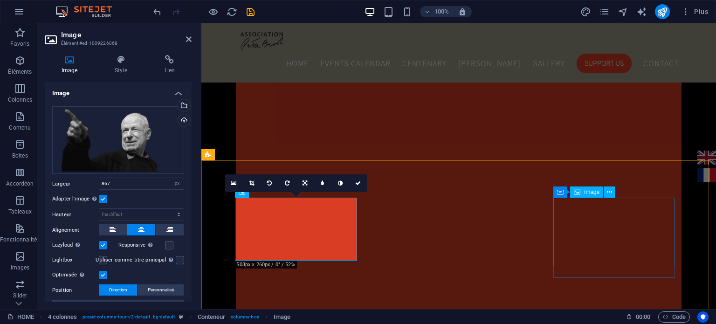
select select "px"
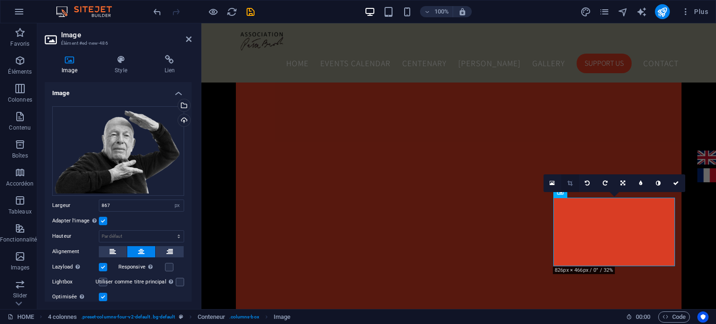
click at [568, 184] on icon at bounding box center [569, 183] width 5 height 6
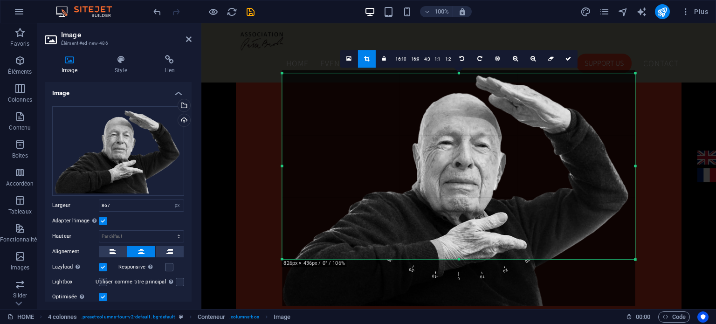
drag, startPoint x: 662, startPoint y: 281, endPoint x: 608, endPoint y: 238, distance: 68.7
click at [608, 238] on div "180 170 160 150 140 130 120 110 100 90 80 70 60 50 40 30 20 10 0 -10 -20 -30 -4…" at bounding box center [458, 166] width 353 height 186
click at [415, 60] on link "16:9" at bounding box center [415, 59] width 13 height 18
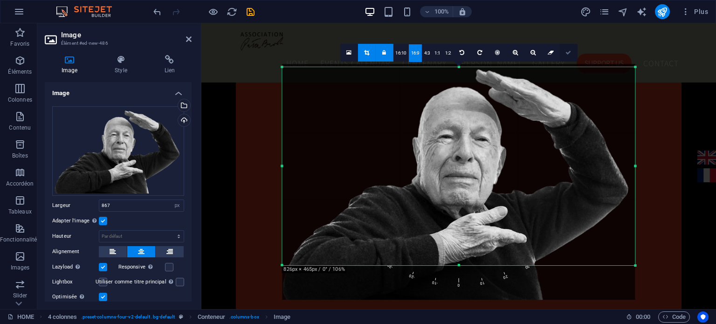
click at [566, 52] on icon at bounding box center [569, 53] width 6 height 6
type input "757"
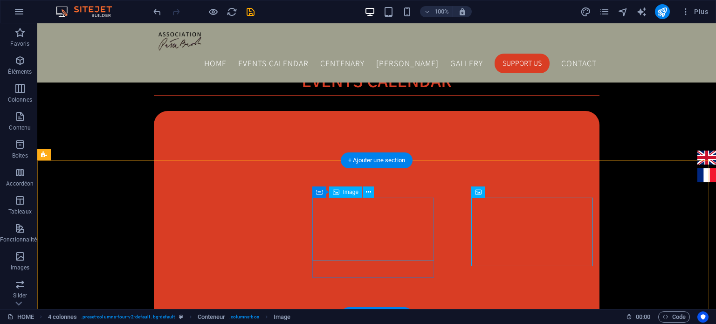
select select "px"
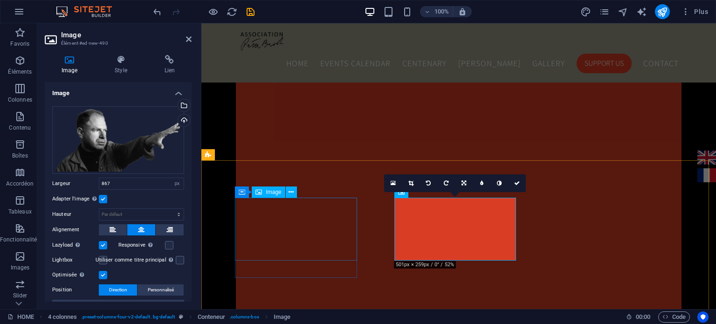
select select "px"
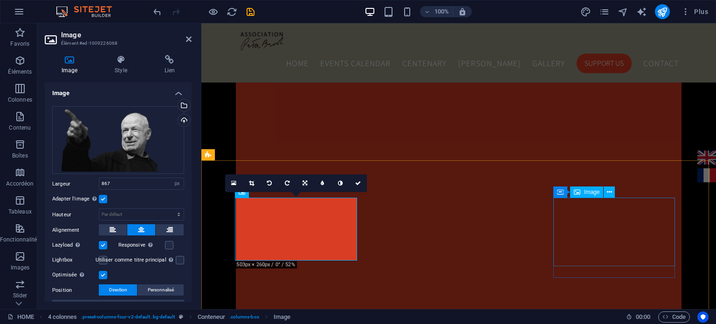
select select "px"
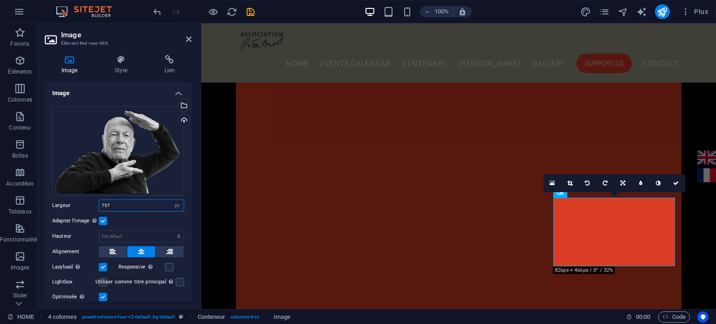
drag, startPoint x: 129, startPoint y: 203, endPoint x: 75, endPoint y: 208, distance: 53.9
click at [75, 208] on div "Largeur 757 Par défaut auto px rem % em vh vw" at bounding box center [118, 206] width 132 height 12
type input "867"
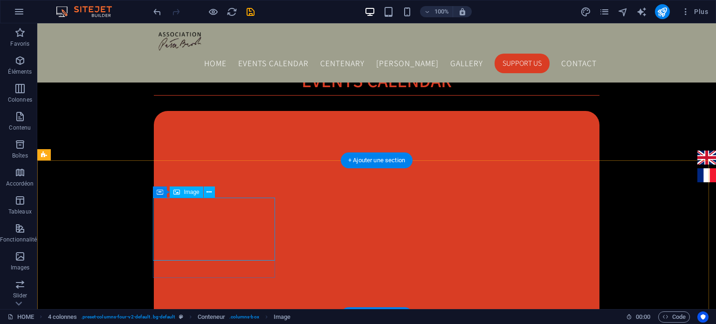
select select "px"
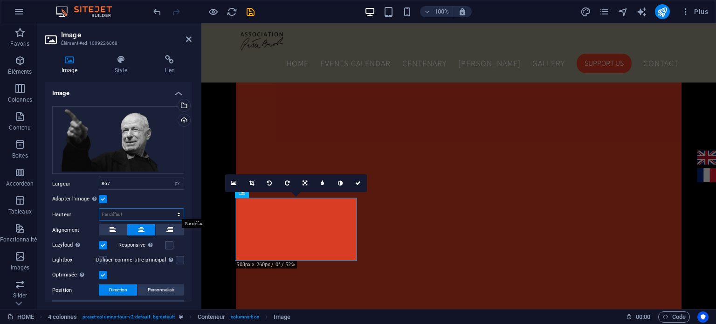
click at [136, 212] on select "Par défaut auto px" at bounding box center [141, 214] width 84 height 11
select select "px"
click at [169, 209] on select "Par défaut auto px" at bounding box center [141, 214] width 84 height 11
type input "135"
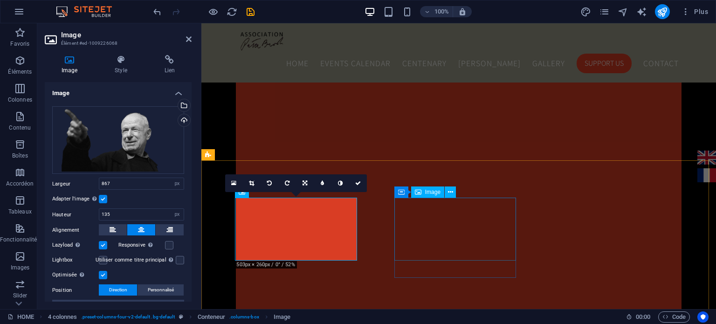
select select "px"
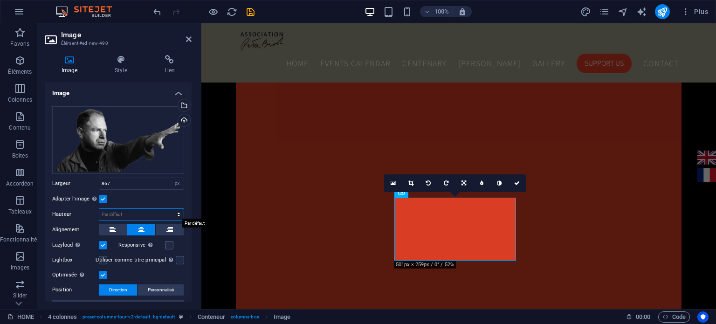
click at [174, 213] on select "Par défaut auto px" at bounding box center [141, 214] width 84 height 11
select select "px"
click at [169, 209] on select "Par défaut auto px" at bounding box center [141, 214] width 84 height 11
type input "135"
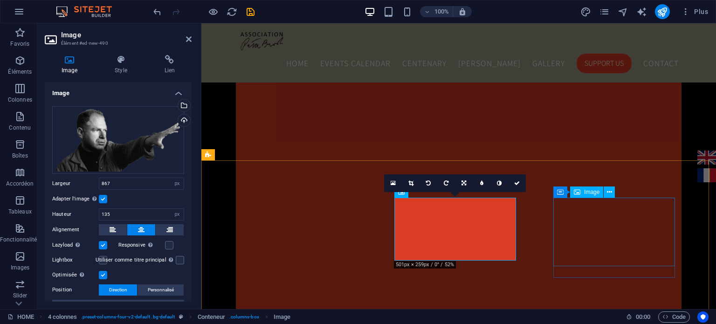
select select "px"
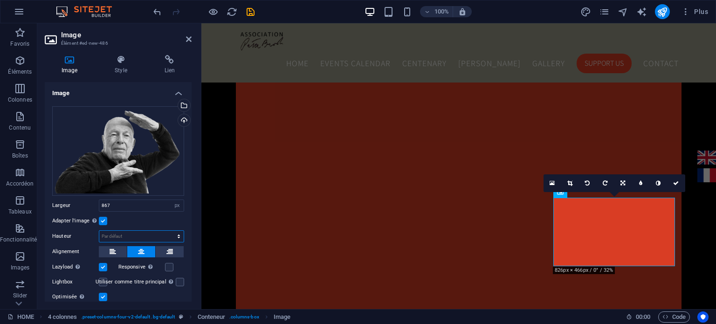
click at [178, 236] on select "Par défaut auto px" at bounding box center [141, 236] width 84 height 11
select select "px"
click at [169, 231] on select "Par défaut auto px" at bounding box center [141, 236] width 84 height 11
type input "135"
click at [188, 38] on icon at bounding box center [189, 38] width 6 height 7
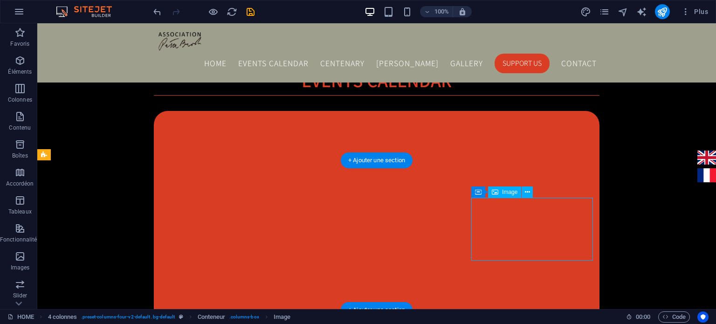
select select "px"
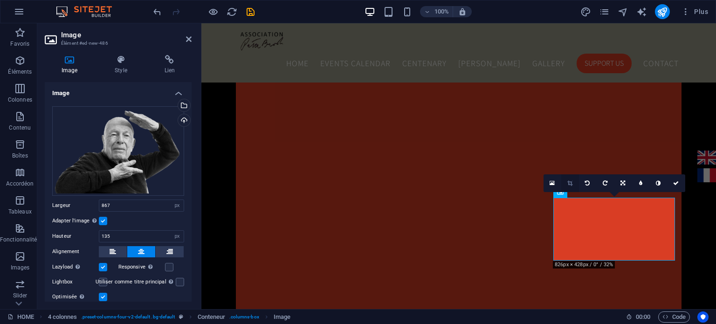
click at [572, 185] on icon at bounding box center [569, 183] width 5 height 6
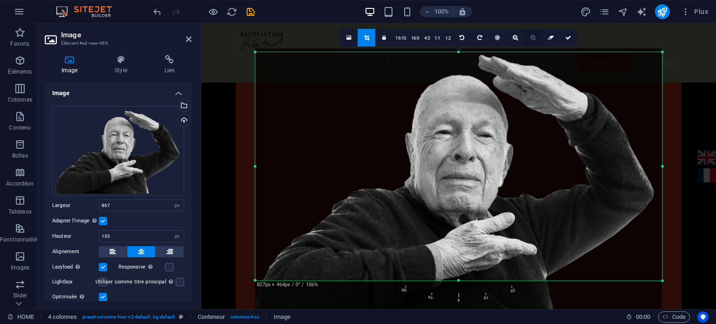
click at [532, 36] on icon at bounding box center [533, 38] width 5 height 6
click at [453, 181] on div at bounding box center [458, 184] width 407 height 272
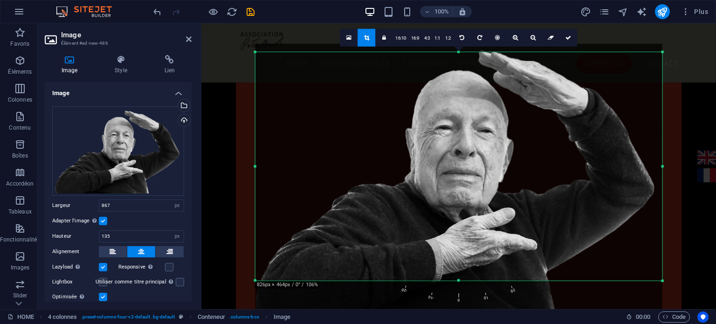
click at [453, 177] on div at bounding box center [458, 180] width 407 height 272
click at [533, 37] on icon at bounding box center [533, 38] width 5 height 6
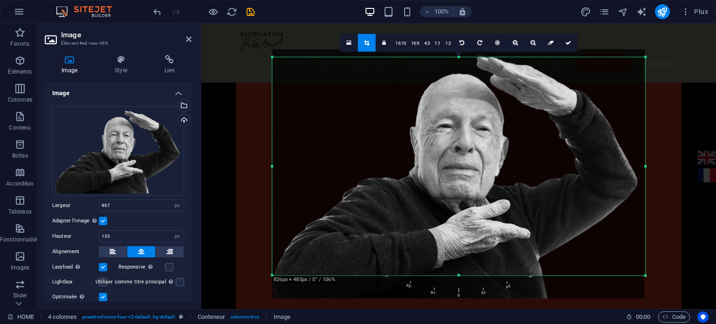
drag, startPoint x: 663, startPoint y: 282, endPoint x: 628, endPoint y: 271, distance: 36.0
click at [628, 271] on div "180 170 160 150 140 130 120 110 100 90 80 70 60 50 40 30 20 10 0 -10 -20 -30 -4…" at bounding box center [458, 166] width 373 height 219
click at [531, 43] on icon at bounding box center [533, 43] width 5 height 6
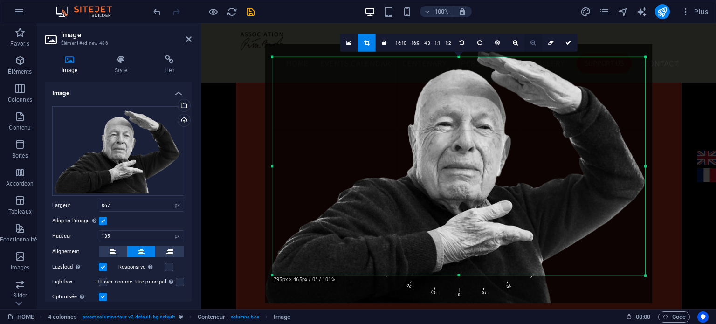
click at [531, 43] on icon at bounding box center [533, 43] width 5 height 6
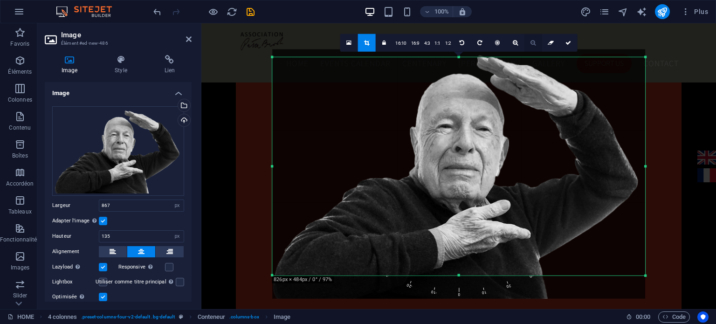
click at [531, 43] on icon at bounding box center [533, 43] width 5 height 6
click at [569, 44] on icon at bounding box center [569, 43] width 6 height 6
type input "799"
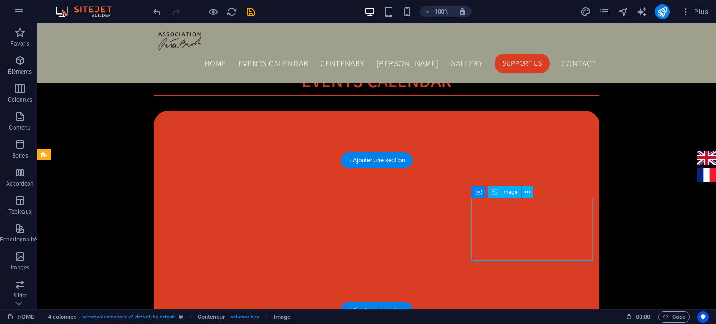
select select "px"
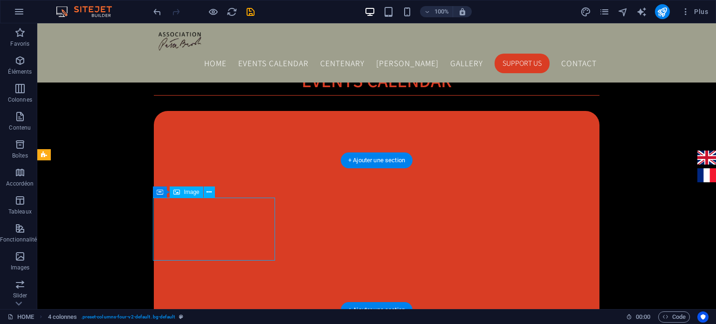
select select "px"
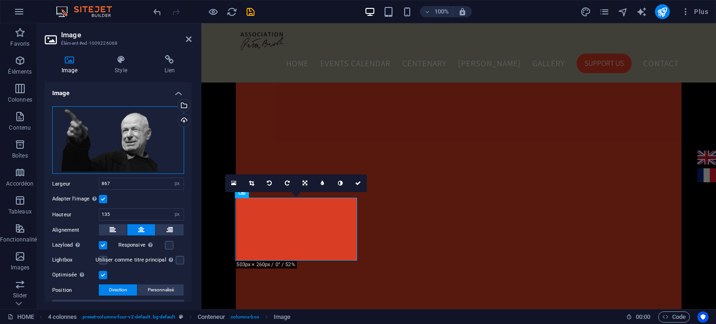
click at [126, 136] on div "Glissez les fichiers ici, cliquez pour choisir les fichiers ou sélectionnez les…" at bounding box center [118, 140] width 132 height 68
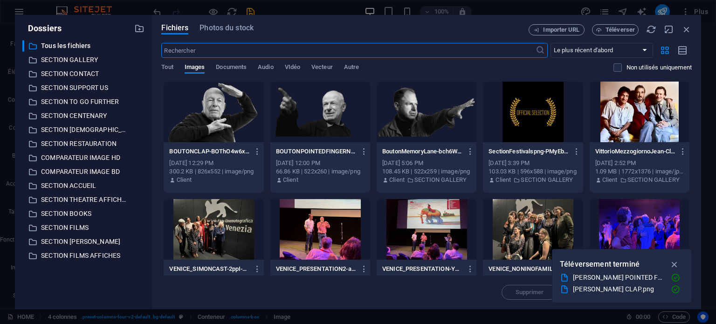
scroll to position [898, 0]
click at [255, 150] on icon "button" at bounding box center [257, 151] width 9 height 8
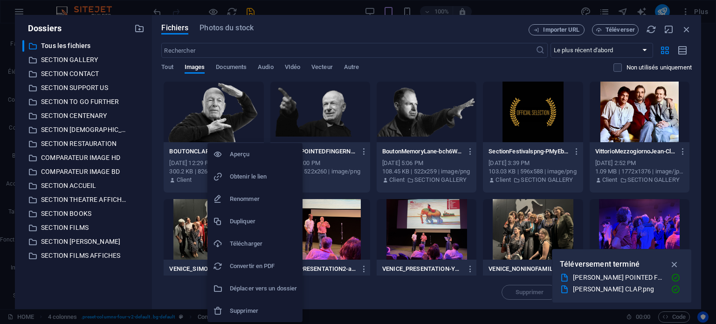
click at [243, 308] on h6 "Supprimer" at bounding box center [263, 310] width 67 height 11
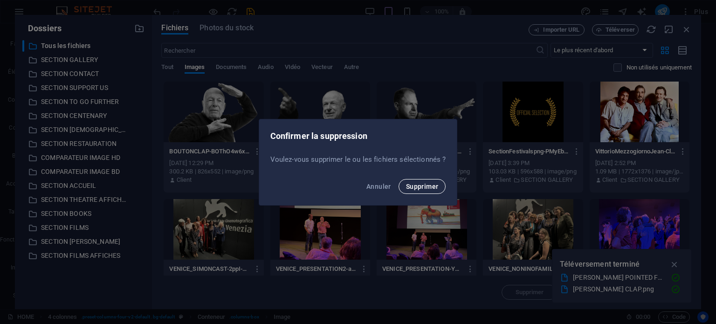
click at [416, 188] on span "Supprimer" at bounding box center [422, 186] width 33 height 7
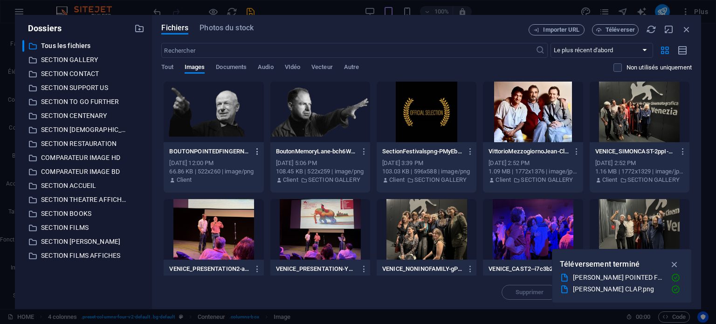
click at [258, 152] on icon "button" at bounding box center [257, 151] width 9 height 8
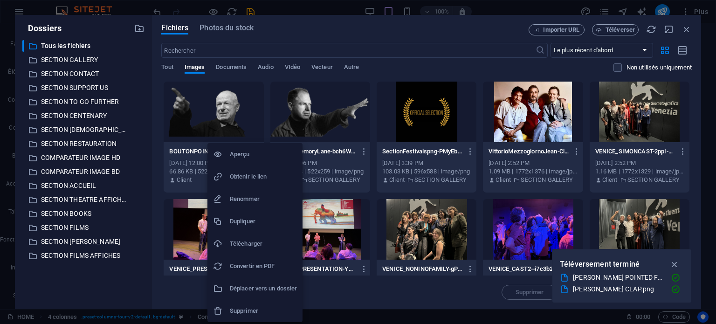
click at [267, 306] on h6 "Supprimer" at bounding box center [263, 310] width 67 height 11
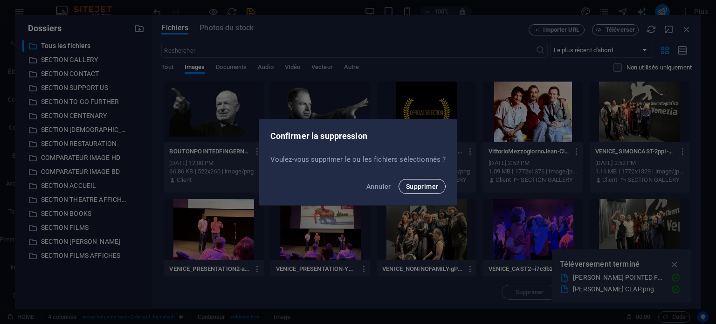
click at [422, 188] on span "Supprimer" at bounding box center [422, 186] width 33 height 7
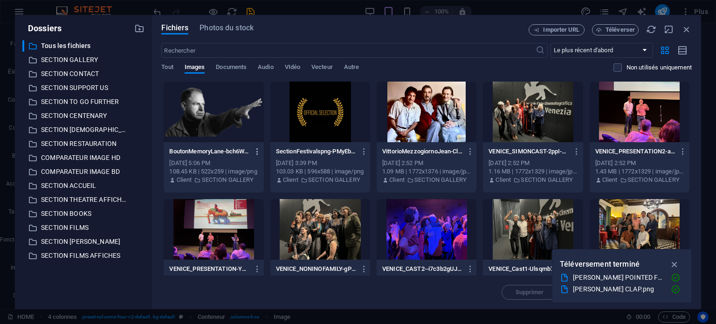
click at [258, 150] on icon "button" at bounding box center [257, 151] width 9 height 8
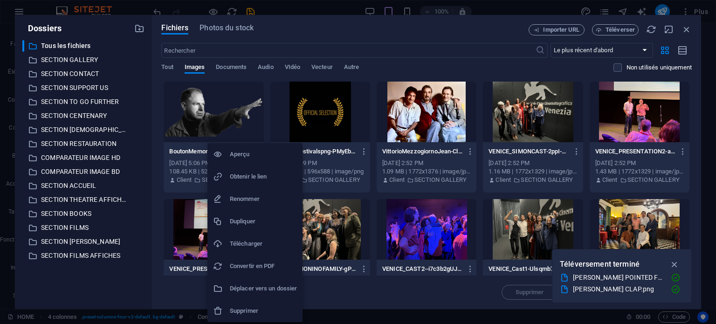
click at [259, 310] on h6 "Supprimer" at bounding box center [263, 310] width 67 height 11
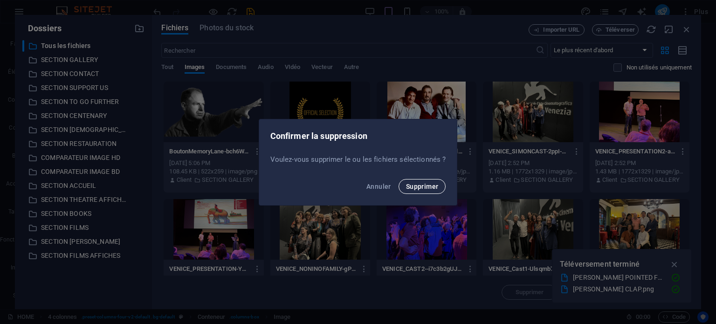
click at [422, 188] on span "Supprimer" at bounding box center [422, 186] width 33 height 7
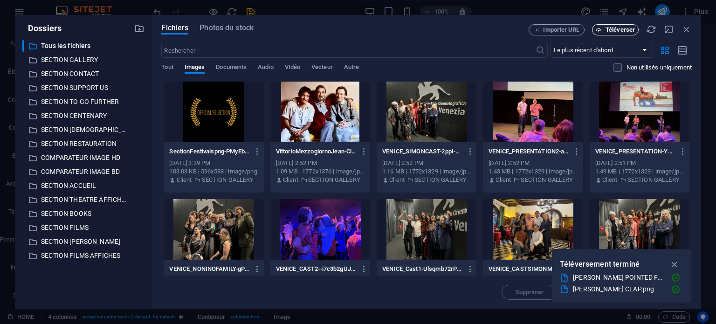
click at [623, 33] on span "Téléverser" at bounding box center [620, 30] width 29 height 6
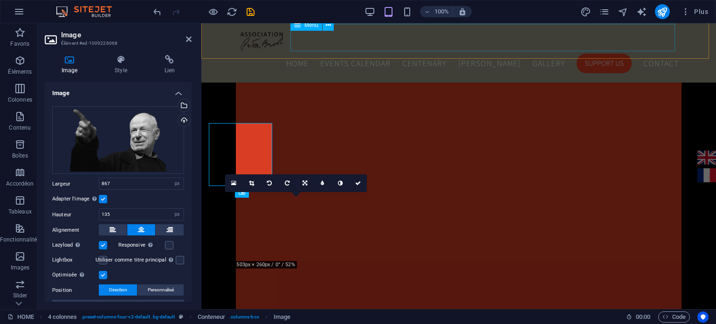
scroll to position [962, 0]
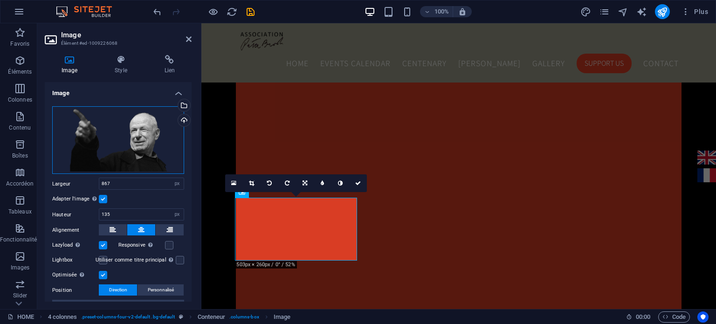
click at [145, 141] on div "Glissez les fichiers ici, cliquez pour choisir les fichiers ou sélectionnez les…" at bounding box center [118, 140] width 132 height 68
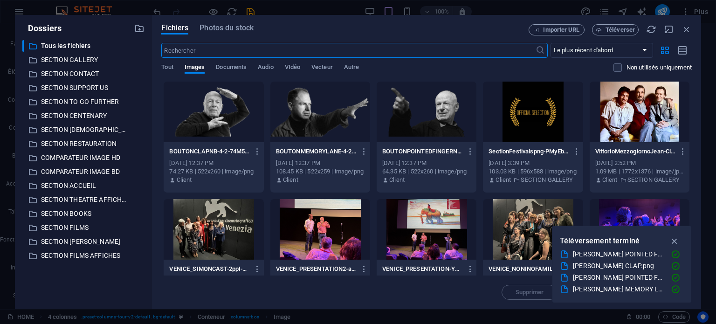
click at [423, 119] on div at bounding box center [427, 112] width 100 height 61
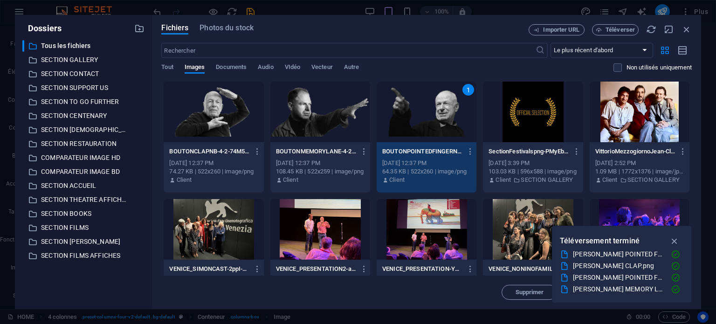
click at [423, 119] on div "1" at bounding box center [427, 112] width 100 height 61
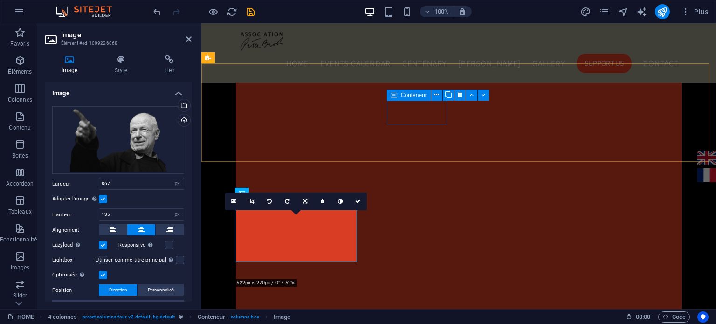
scroll to position [962, 0]
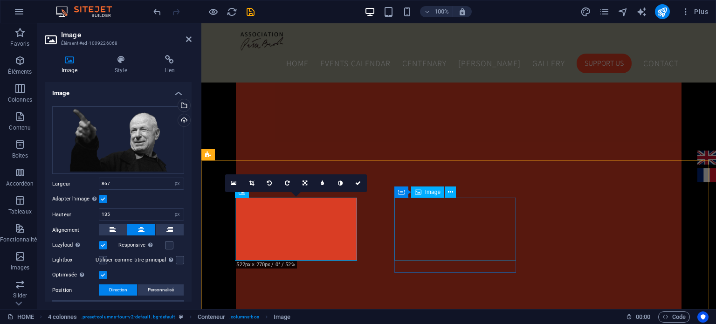
select select "px"
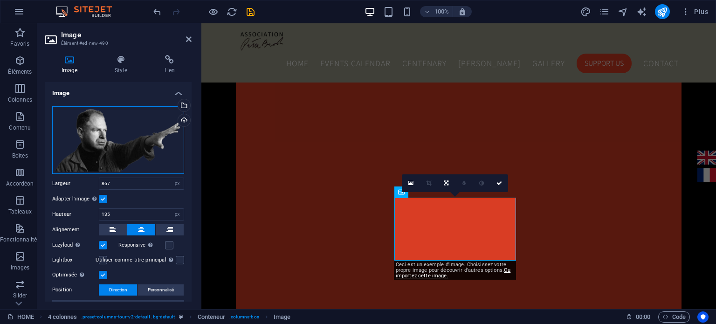
click at [127, 143] on div "Glissez les fichiers ici, cliquez pour choisir les fichiers ou sélectionnez les…" at bounding box center [118, 140] width 132 height 68
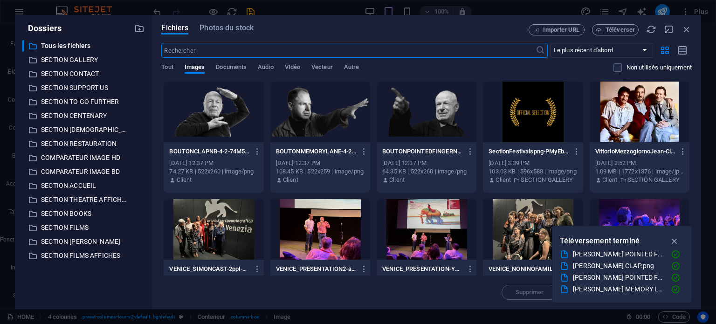
click at [328, 110] on div at bounding box center [320, 112] width 100 height 61
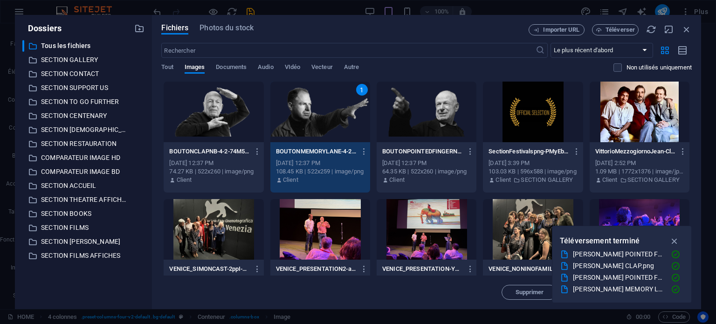
click at [328, 110] on div "1" at bounding box center [320, 112] width 100 height 61
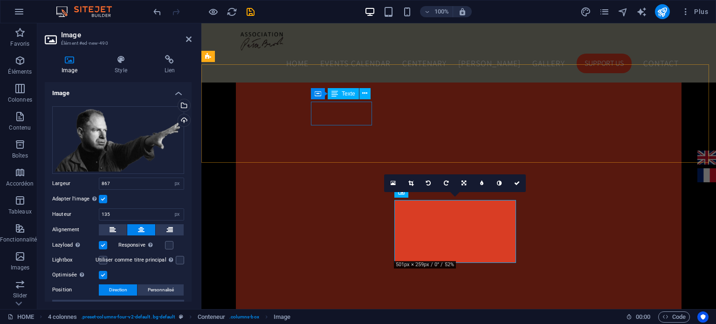
scroll to position [962, 0]
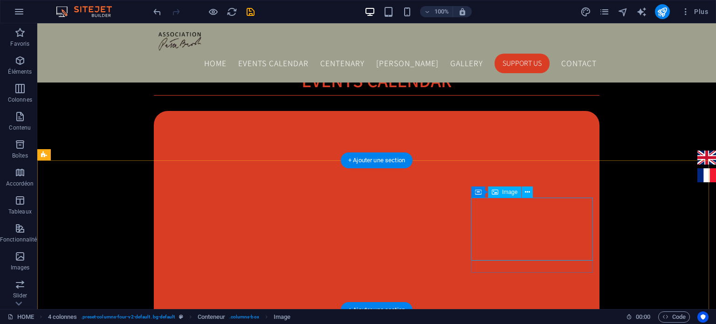
select select "px"
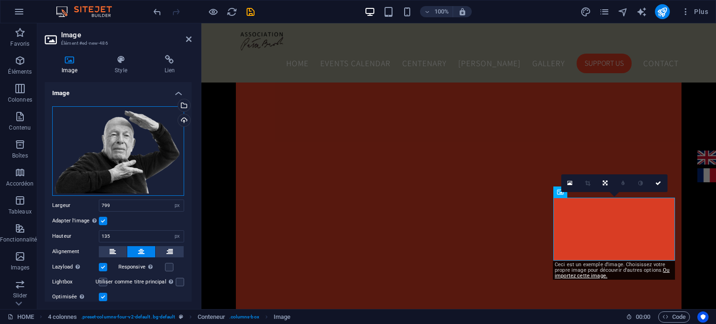
click at [124, 139] on div "Glissez les fichiers ici, cliquez pour choisir les fichiers ou sélectionnez les…" at bounding box center [118, 151] width 132 height 90
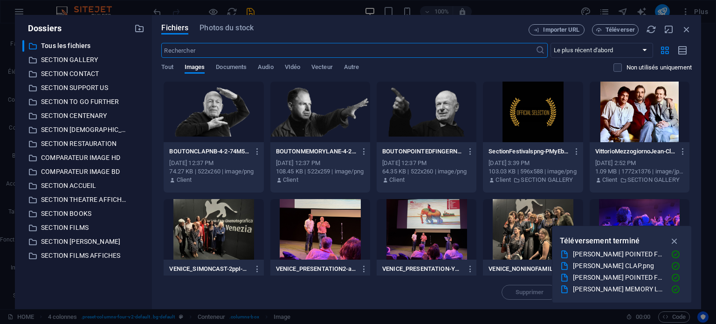
scroll to position [898, 0]
click at [209, 117] on div at bounding box center [214, 112] width 100 height 61
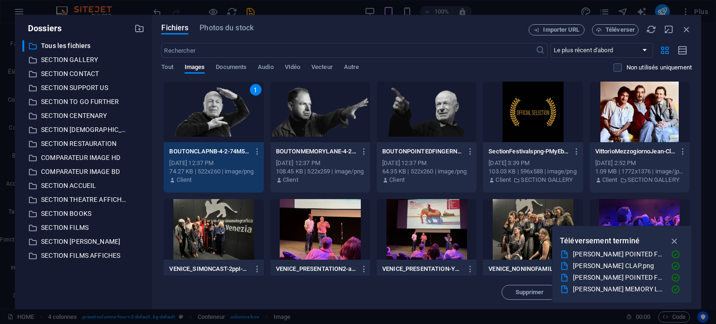
click at [209, 117] on div "1" at bounding box center [214, 112] width 100 height 61
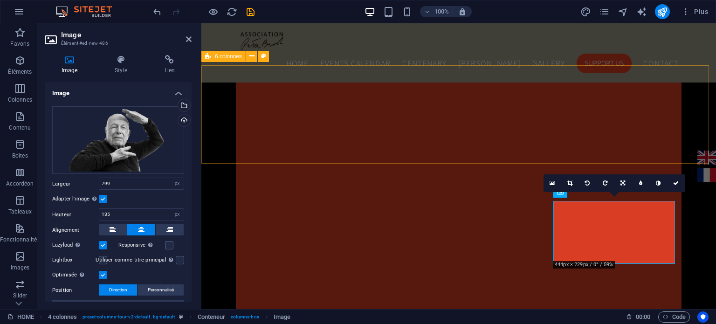
scroll to position [962, 0]
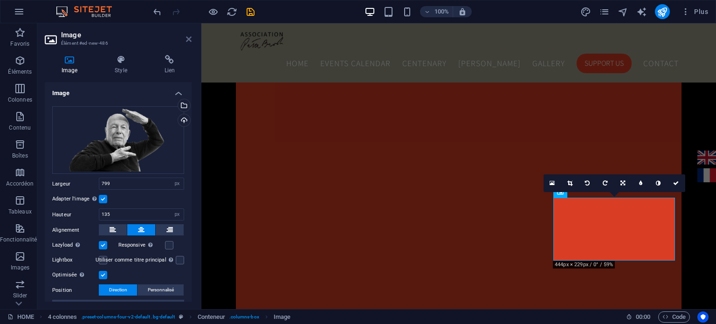
click at [191, 41] on icon at bounding box center [189, 38] width 6 height 7
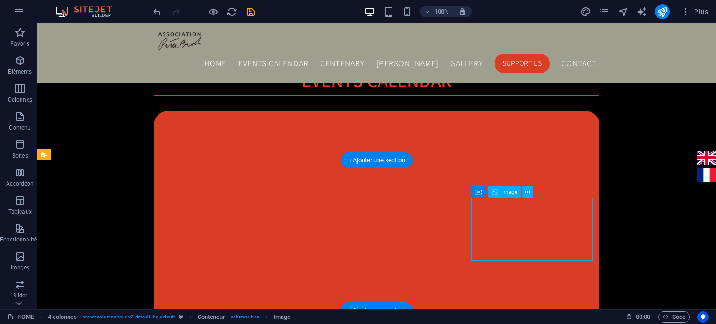
select select "px"
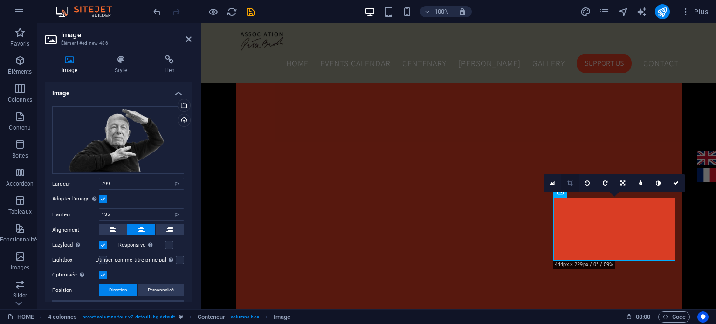
click at [566, 184] on link at bounding box center [570, 183] width 18 height 18
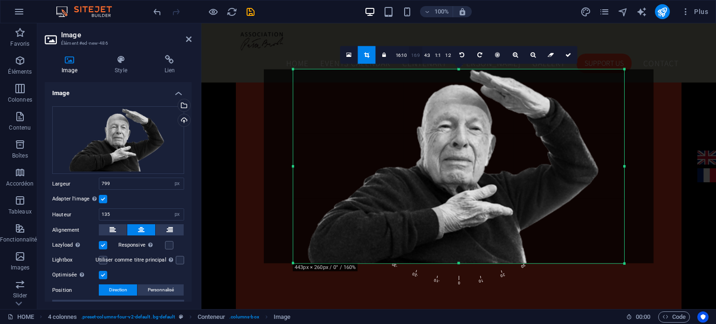
click at [414, 58] on link "16:9" at bounding box center [415, 55] width 13 height 18
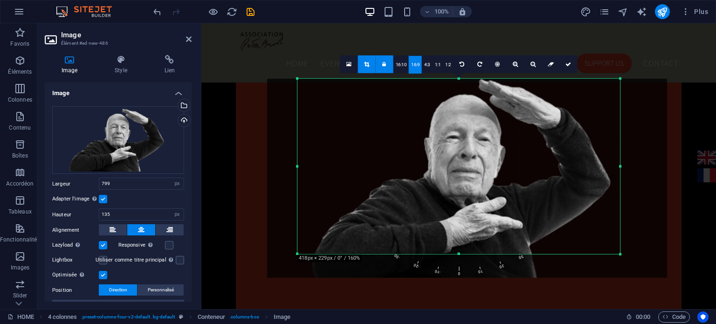
drag, startPoint x: 459, startPoint y: 259, endPoint x: 459, endPoint y: 248, distance: 10.7
click at [459, 248] on div "180 170 160 150 140 130 120 110 100 90 80 70 60 50 40 30 20 10 0 -10 -20 -30 -4…" at bounding box center [458, 165] width 323 height 175
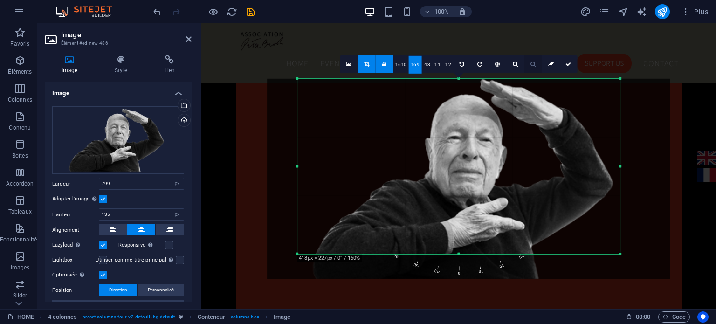
click at [532, 67] on link at bounding box center [533, 64] width 18 height 18
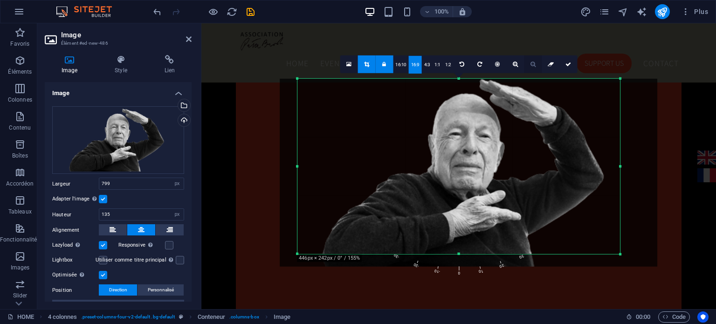
click at [532, 67] on link at bounding box center [533, 64] width 18 height 18
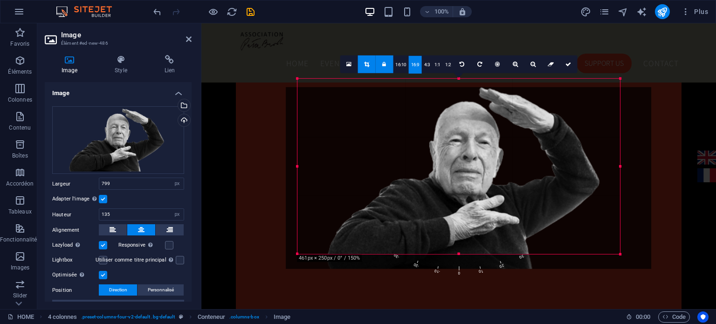
drag, startPoint x: 482, startPoint y: 127, endPoint x: 482, endPoint y: 135, distance: 8.4
click at [482, 135] on div at bounding box center [469, 178] width 366 height 182
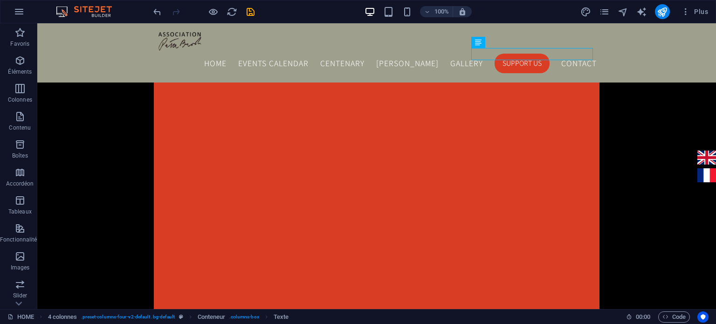
scroll to position [974, 0]
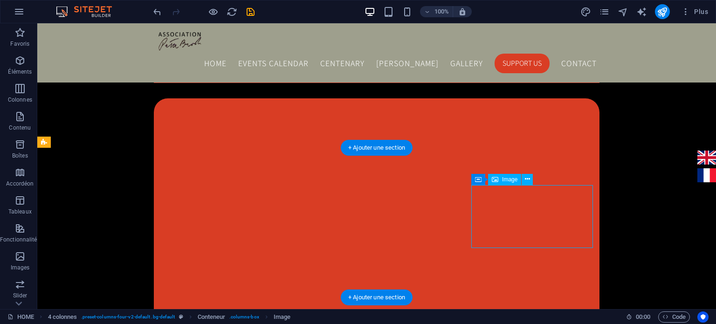
select select "px"
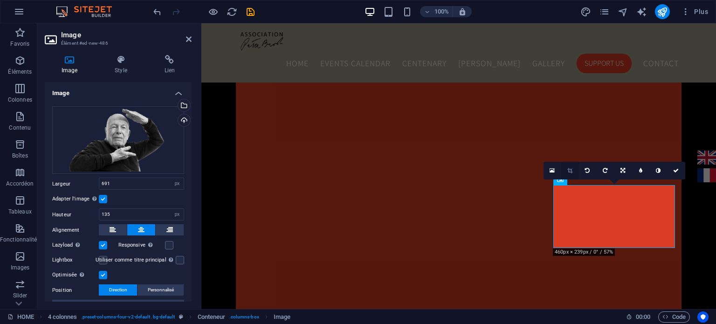
click at [567, 173] on link at bounding box center [570, 171] width 18 height 18
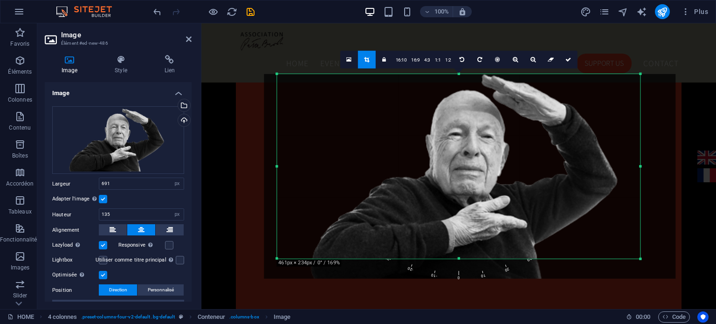
drag, startPoint x: 459, startPoint y: 265, endPoint x: 459, endPoint y: 252, distance: 12.6
click at [459, 252] on div "180 170 160 150 140 130 120 110 100 90 80 70 60 50 40 30 20 10 0 -10 -20 -30 -4…" at bounding box center [458, 166] width 363 height 185
click at [414, 62] on link "16:9" at bounding box center [415, 60] width 13 height 18
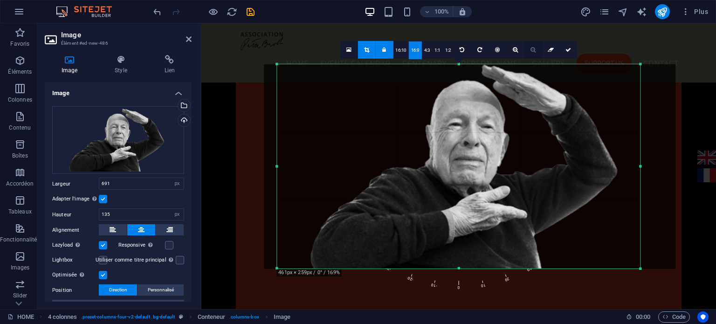
click at [533, 51] on icon at bounding box center [533, 50] width 5 height 6
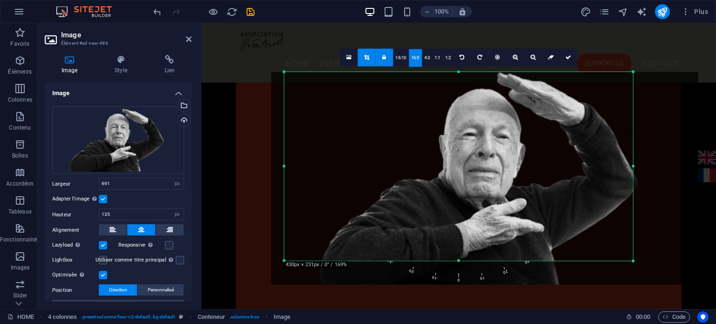
drag, startPoint x: 458, startPoint y: 268, endPoint x: 458, endPoint y: 252, distance: 15.9
click at [458, 252] on div "180 170 160 150 140 130 120 110 100 90 80 70 60 50 40 30 20 10 0 -10 -20 -30 -4…" at bounding box center [458, 166] width 349 height 189
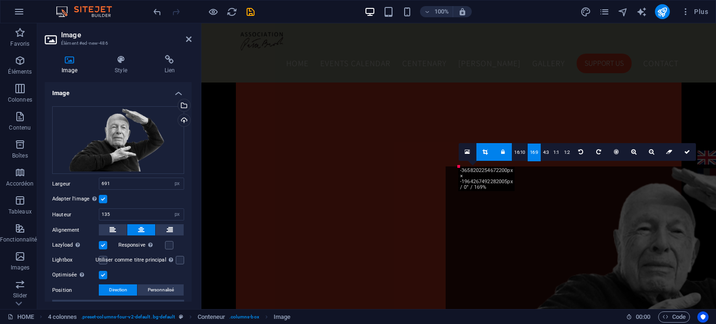
type input "799"
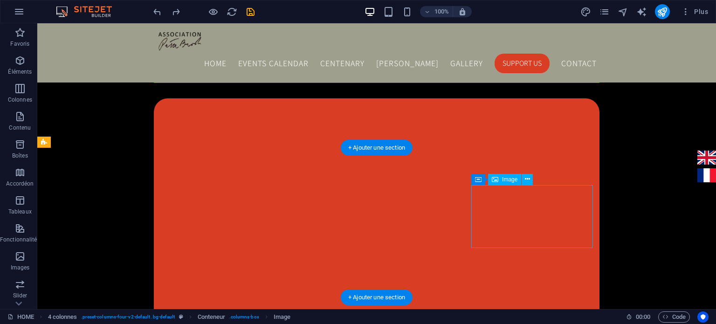
select select "px"
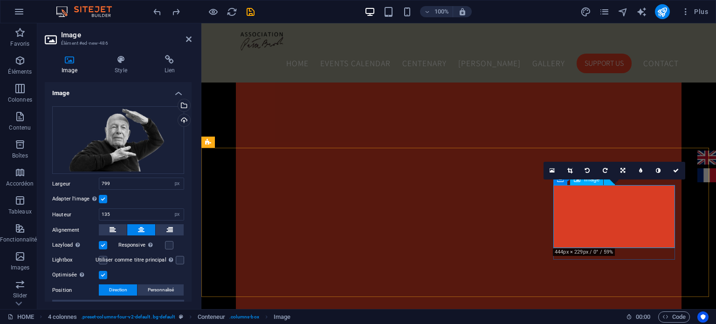
click at [573, 164] on link at bounding box center [570, 171] width 18 height 18
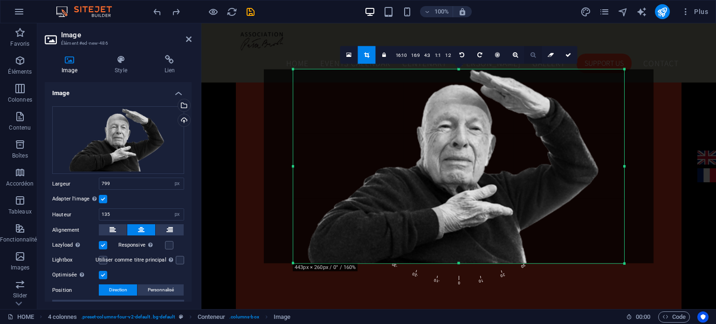
click at [532, 53] on icon at bounding box center [533, 55] width 5 height 6
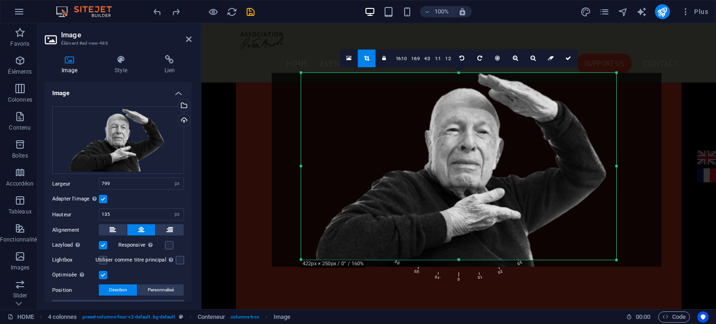
drag, startPoint x: 623, startPoint y: 262, endPoint x: 607, endPoint y: 255, distance: 17.3
click at [607, 255] on div "180 170 160 150 140 130 120 110 100 90 80 70 60 50 40 30 20 10 0 -10 -20 -30 -4…" at bounding box center [458, 166] width 315 height 187
click at [532, 60] on icon at bounding box center [533, 58] width 5 height 6
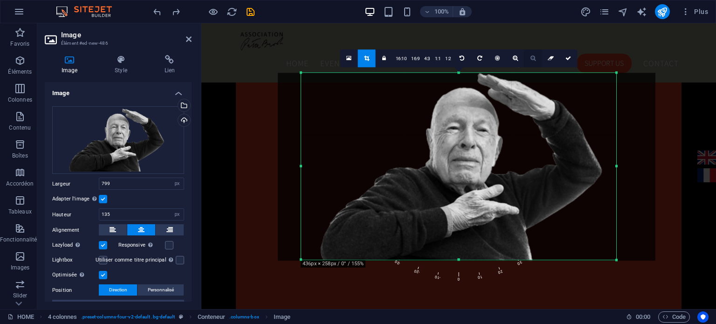
click at [532, 60] on icon at bounding box center [533, 58] width 5 height 6
click at [635, 106] on div at bounding box center [467, 166] width 376 height 187
click at [564, 58] on link at bounding box center [569, 58] width 18 height 18
type input "676"
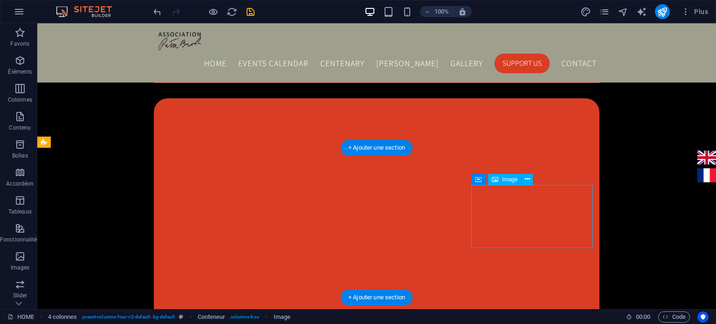
select select "px"
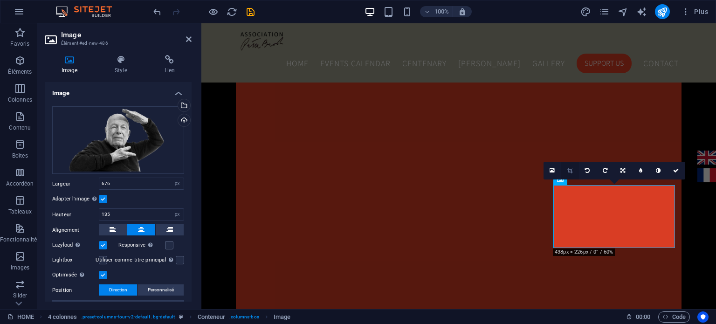
click at [567, 171] on icon at bounding box center [569, 171] width 5 height 6
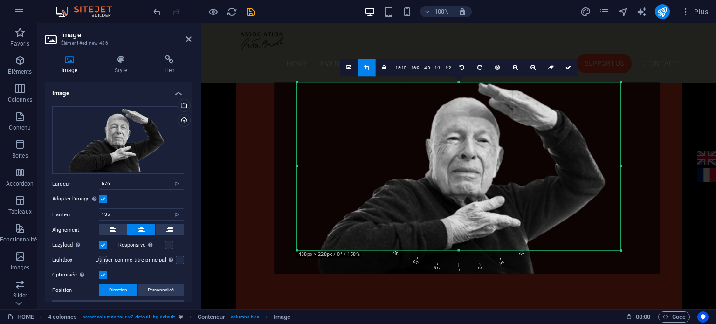
drag, startPoint x: 458, startPoint y: 262, endPoint x: 458, endPoint y: 238, distance: 23.3
click at [458, 238] on div "180 170 160 150 140 130 120 110 100 90 80 70 60 50 40 30 20 10 0 -10 -20 -30 -4…" at bounding box center [459, 166] width 324 height 168
click at [533, 67] on icon at bounding box center [533, 68] width 5 height 6
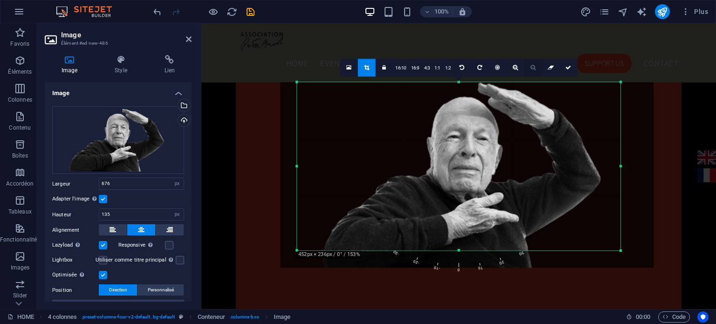
click at [533, 67] on icon at bounding box center [533, 68] width 5 height 6
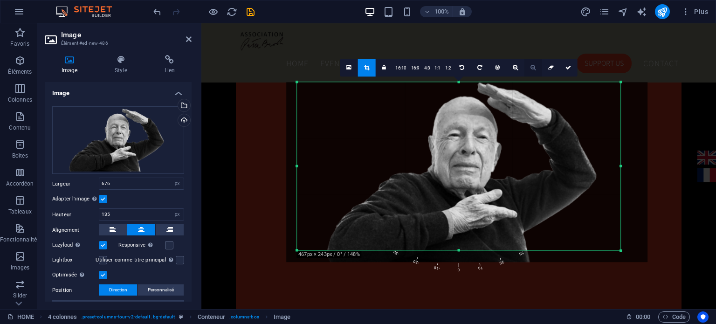
click at [533, 67] on icon at bounding box center [533, 68] width 5 height 6
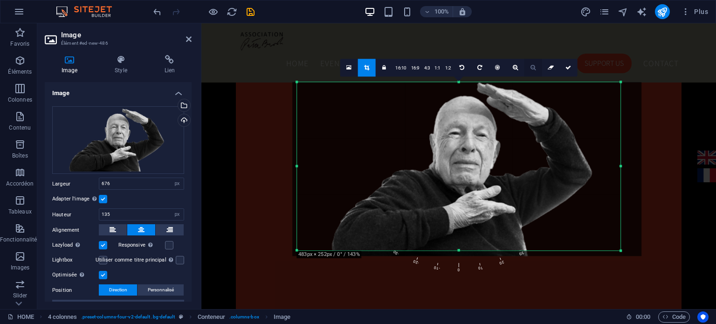
click at [533, 67] on icon at bounding box center [533, 68] width 5 height 6
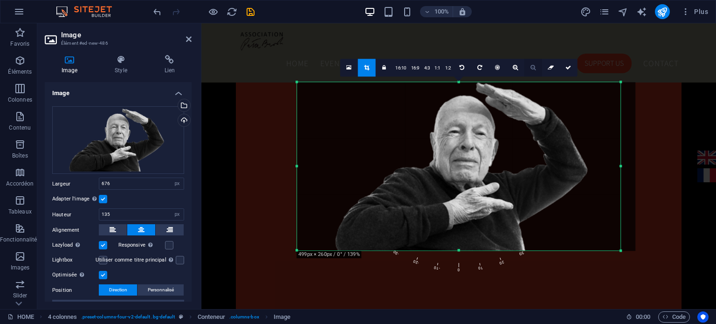
click at [533, 67] on icon at bounding box center [533, 68] width 5 height 6
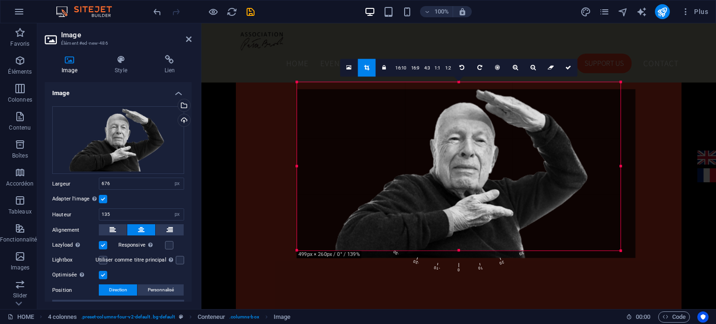
drag, startPoint x: 485, startPoint y: 119, endPoint x: 485, endPoint y: 126, distance: 7.0
click at [485, 126] on div at bounding box center [466, 173] width 338 height 169
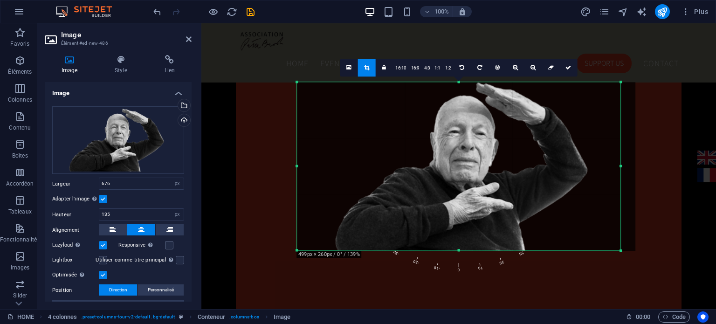
click at [568, 70] on link at bounding box center [568, 68] width 18 height 18
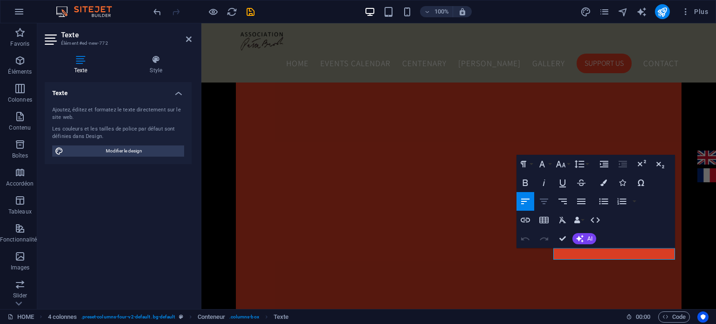
click at [541, 199] on icon "button" at bounding box center [544, 202] width 8 height 6
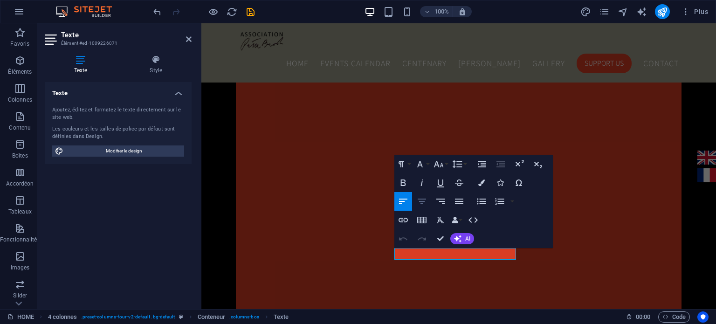
click at [421, 202] on icon "button" at bounding box center [421, 201] width 11 height 11
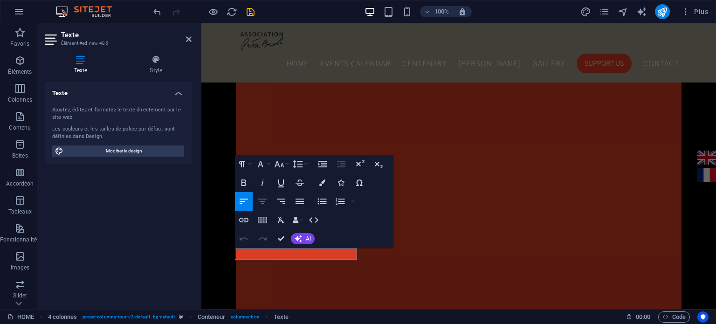
click at [262, 200] on icon "button" at bounding box center [262, 201] width 11 height 11
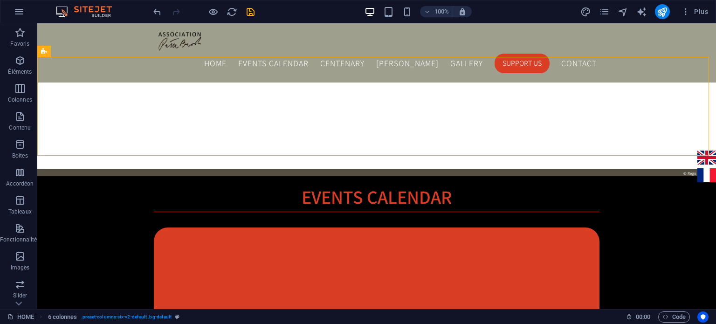
scroll to position [838, 0]
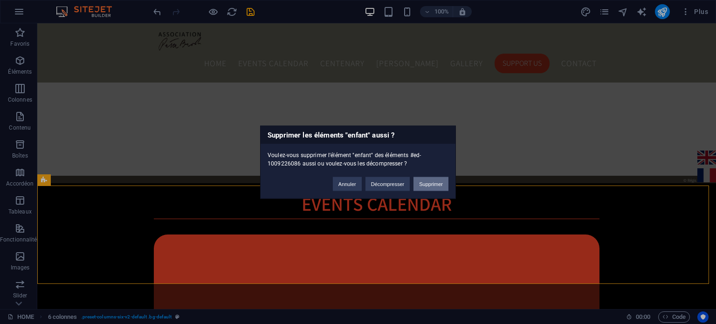
click at [437, 185] on button "Supprimer" at bounding box center [431, 184] width 35 height 14
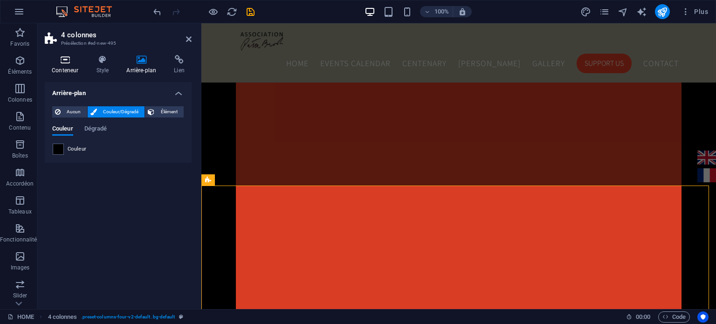
click at [69, 67] on h4 "Conteneur" at bounding box center [67, 65] width 44 height 20
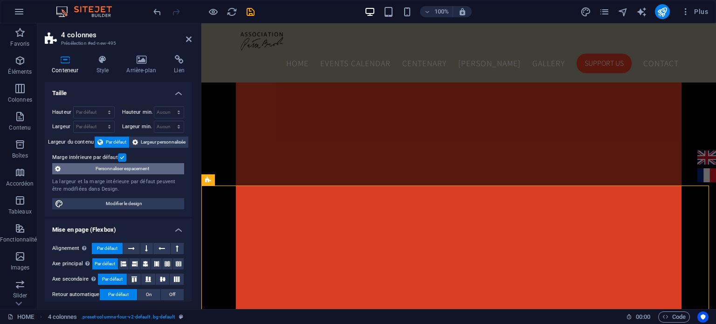
click at [152, 170] on span "Personnaliser espacement" at bounding box center [122, 168] width 118 height 11
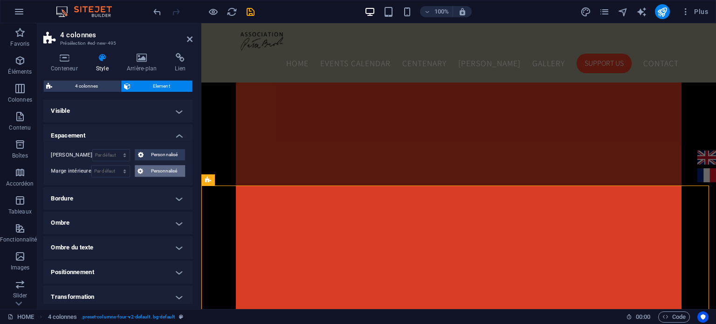
click at [152, 173] on span "Personnalisé" at bounding box center [163, 171] width 35 height 11
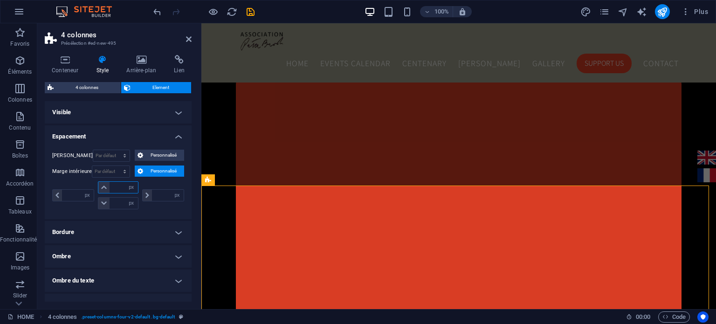
click at [121, 189] on input "number" at bounding box center [124, 187] width 28 height 11
type input "0"
click at [121, 189] on input "0" at bounding box center [124, 187] width 28 height 11
type input "0"
select select "px"
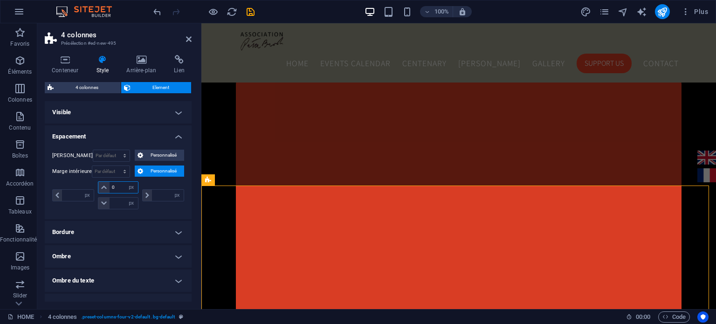
type input "0"
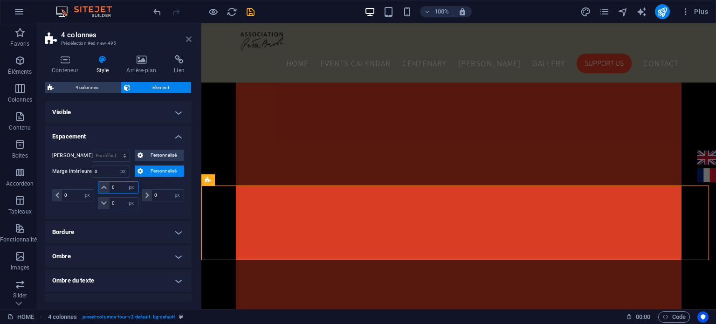
type input "0"
click at [189, 37] on icon at bounding box center [189, 38] width 6 height 7
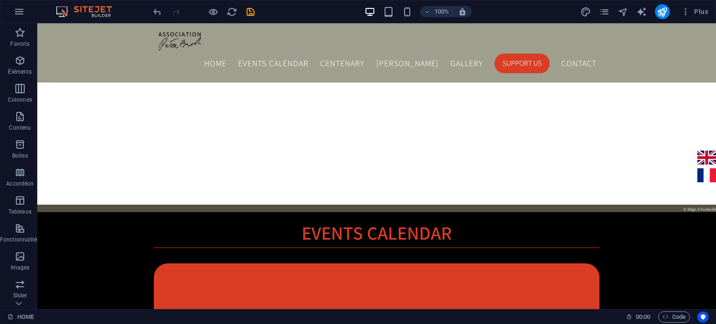
scroll to position [802, 0]
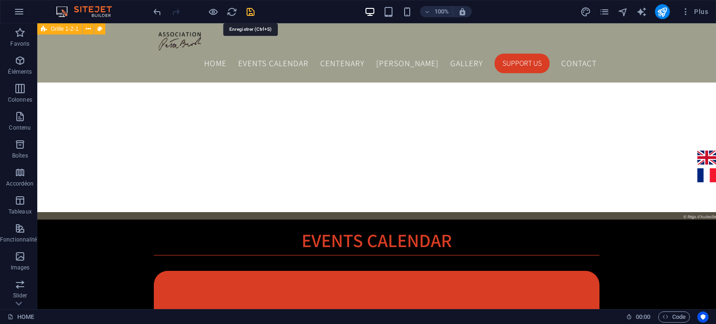
click at [248, 13] on icon "save" at bounding box center [250, 12] width 11 height 11
checkbox input "false"
